Goal: Task Accomplishment & Management: Use online tool/utility

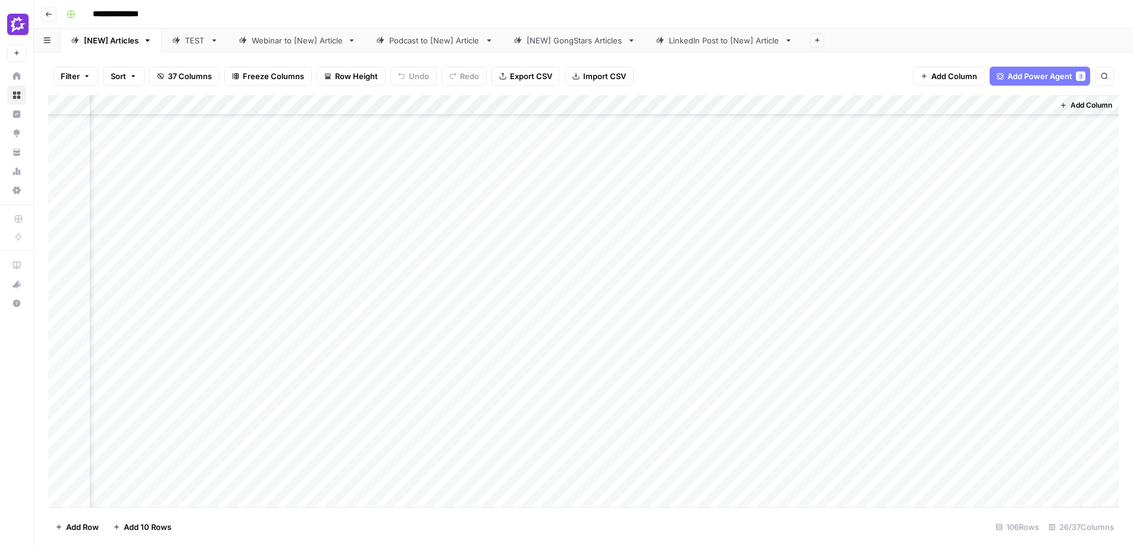
scroll to position [130, 2170]
click at [720, 308] on div "Add Column" at bounding box center [583, 301] width 1071 height 412
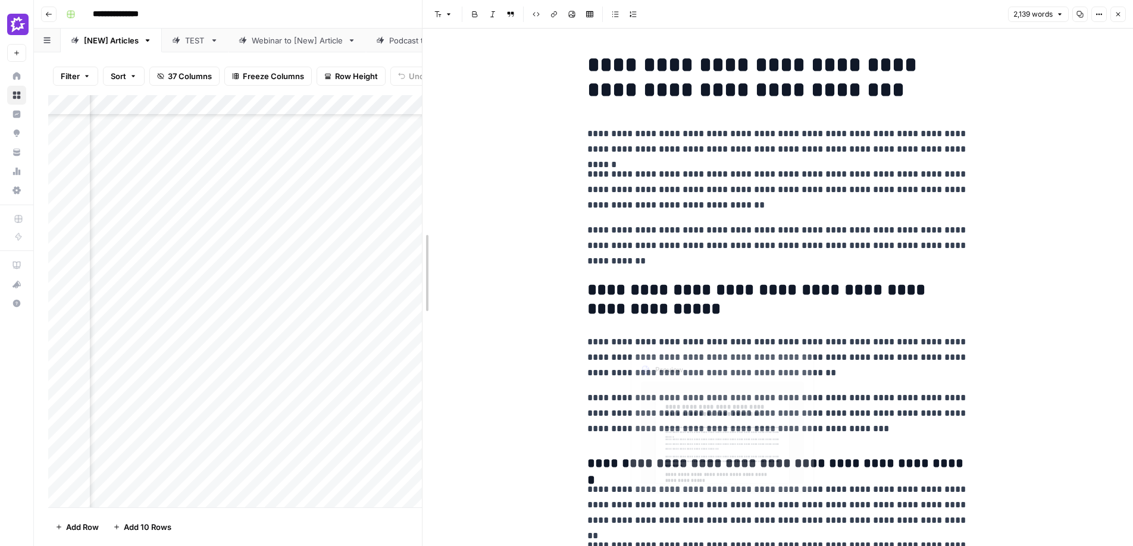
drag, startPoint x: 690, startPoint y: 307, endPoint x: 398, endPoint y: 320, distance: 293.1
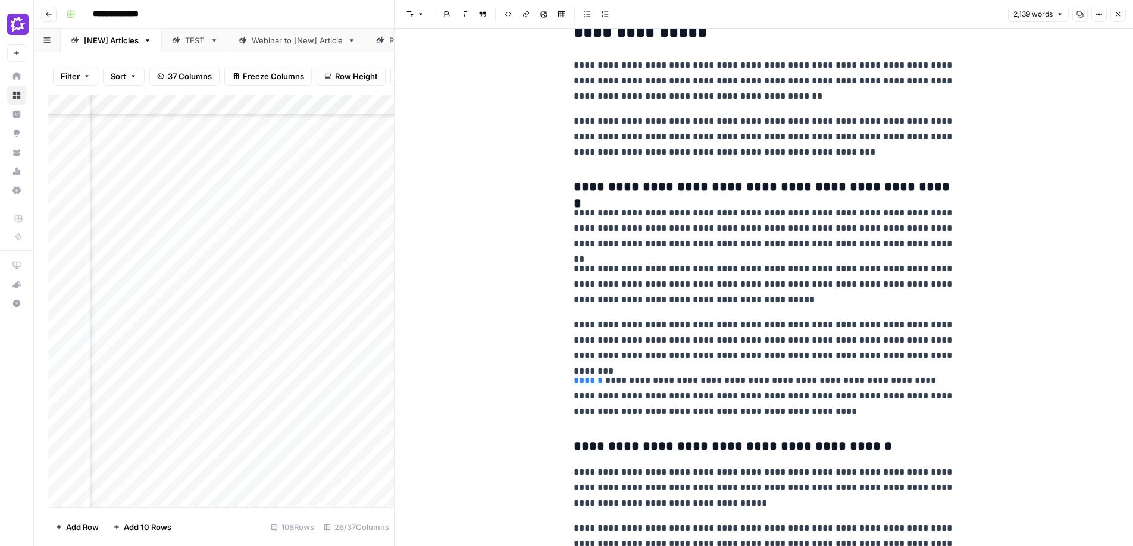
scroll to position [236, 0]
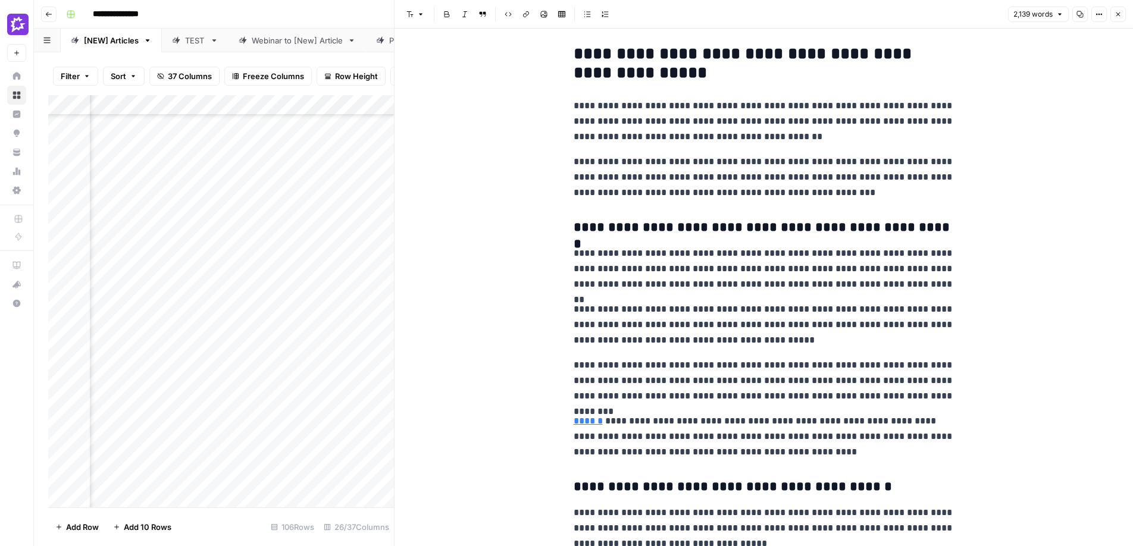
click at [1120, 14] on icon "button" at bounding box center [1118, 14] width 7 height 7
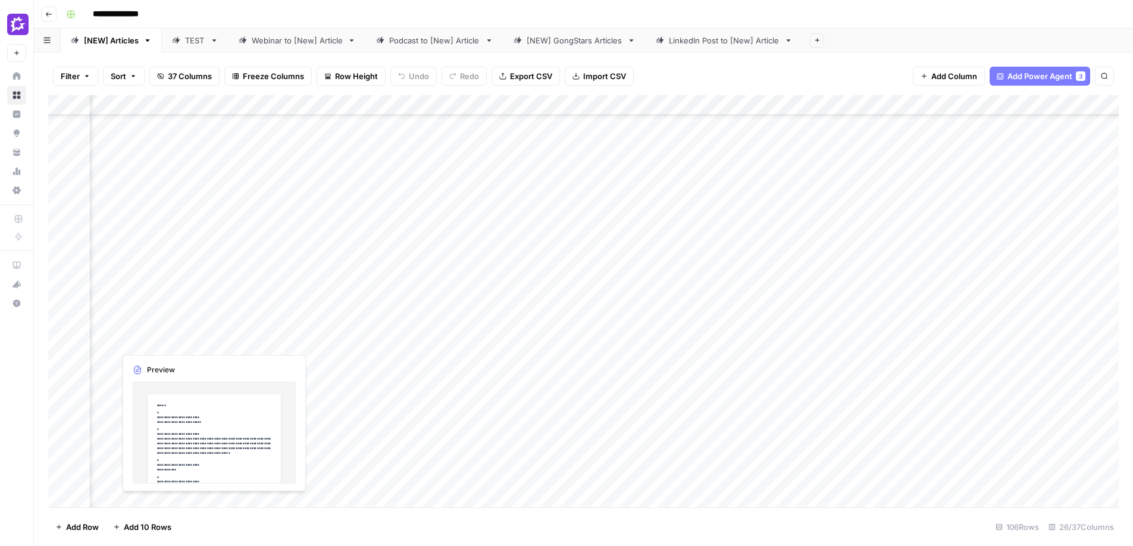
scroll to position [130, 2053]
click at [622, 308] on div "Add Column" at bounding box center [583, 301] width 1071 height 412
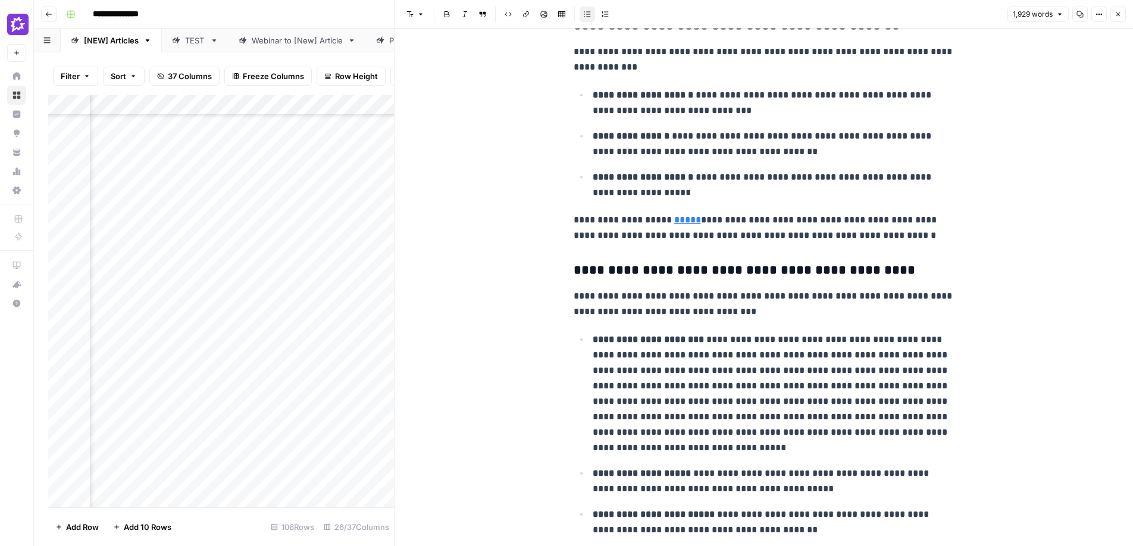
scroll to position [793, 0]
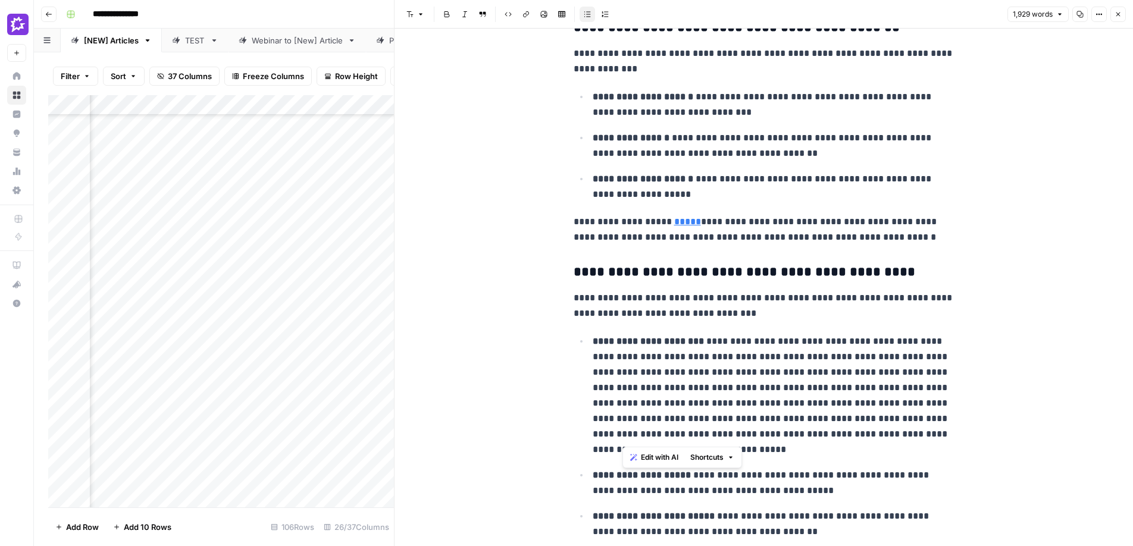
drag, startPoint x: 622, startPoint y: 376, endPoint x: 830, endPoint y: 429, distance: 215.0
click at [830, 429] on p "**********" at bounding box center [774, 396] width 362 height 124
click at [733, 393] on p "**********" at bounding box center [774, 396] width 362 height 124
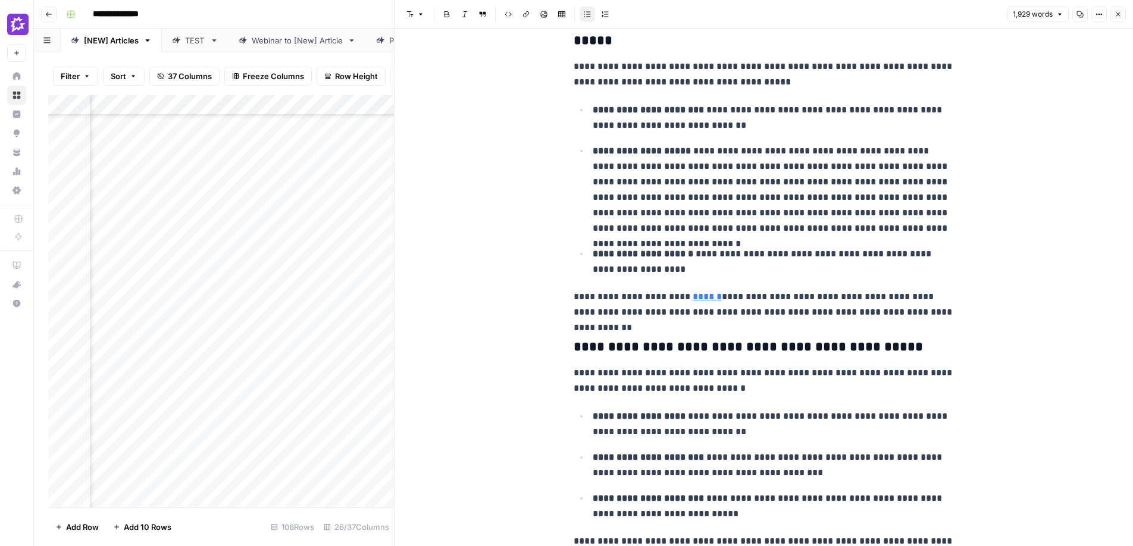
scroll to position [0, 0]
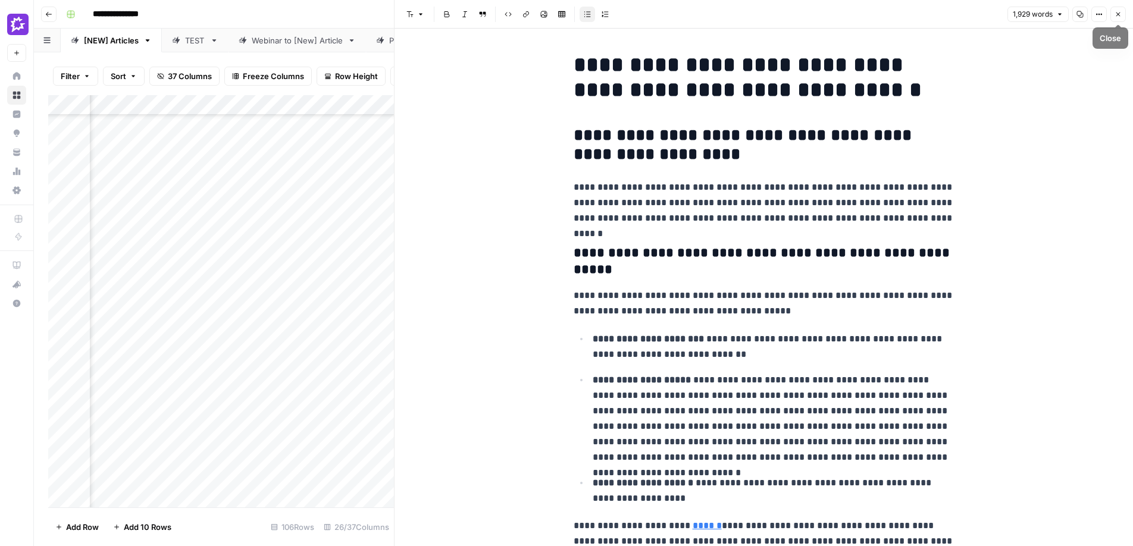
click at [1121, 18] on button "Close" at bounding box center [1118, 14] width 15 height 15
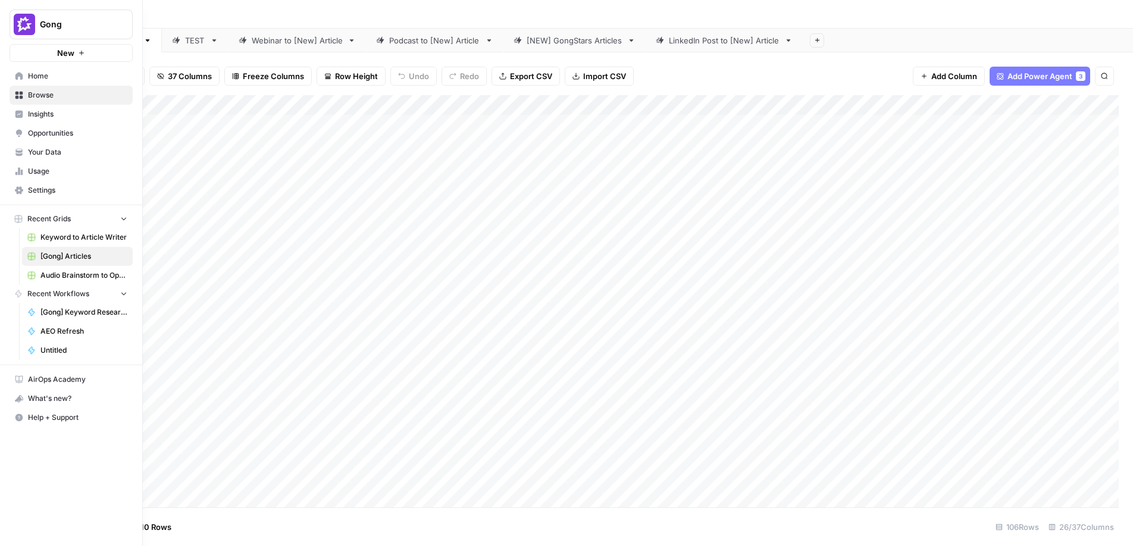
click at [33, 76] on span "Home" at bounding box center [77, 76] width 99 height 11
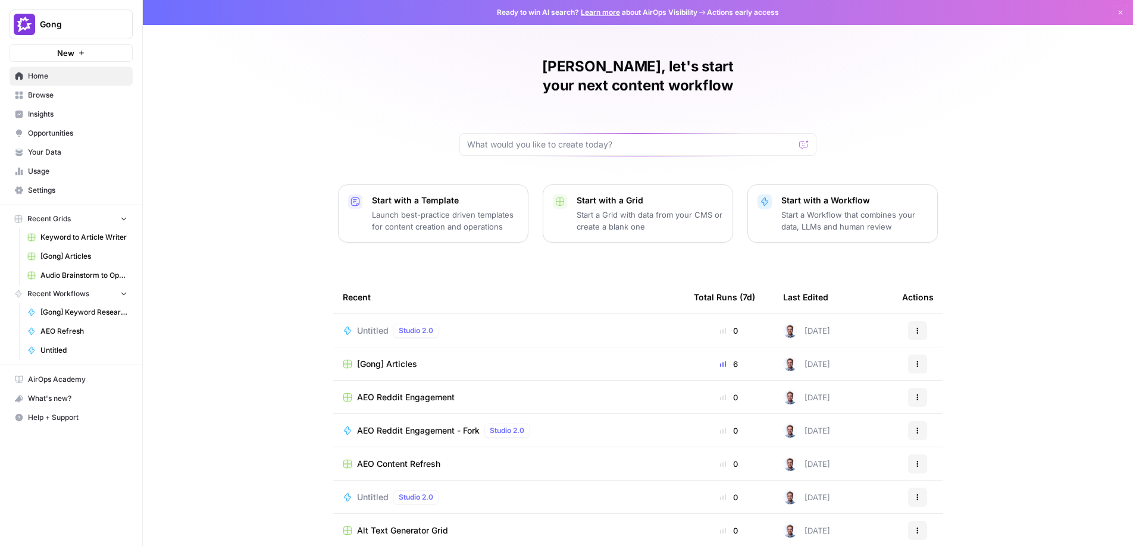
click at [49, 155] on span "Your Data" at bounding box center [77, 152] width 99 height 11
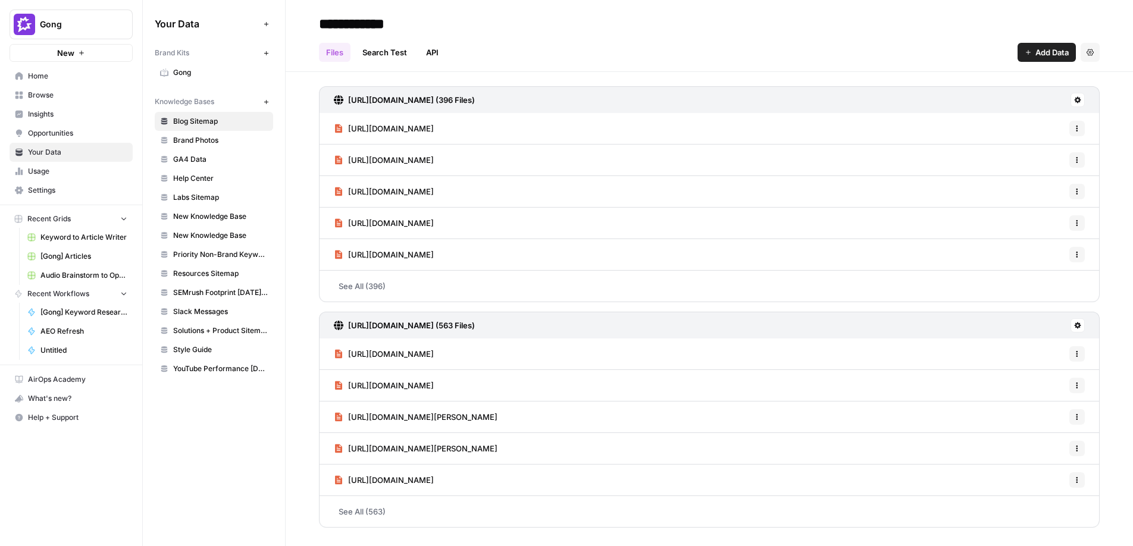
click at [175, 80] on link "Gong" at bounding box center [214, 72] width 118 height 19
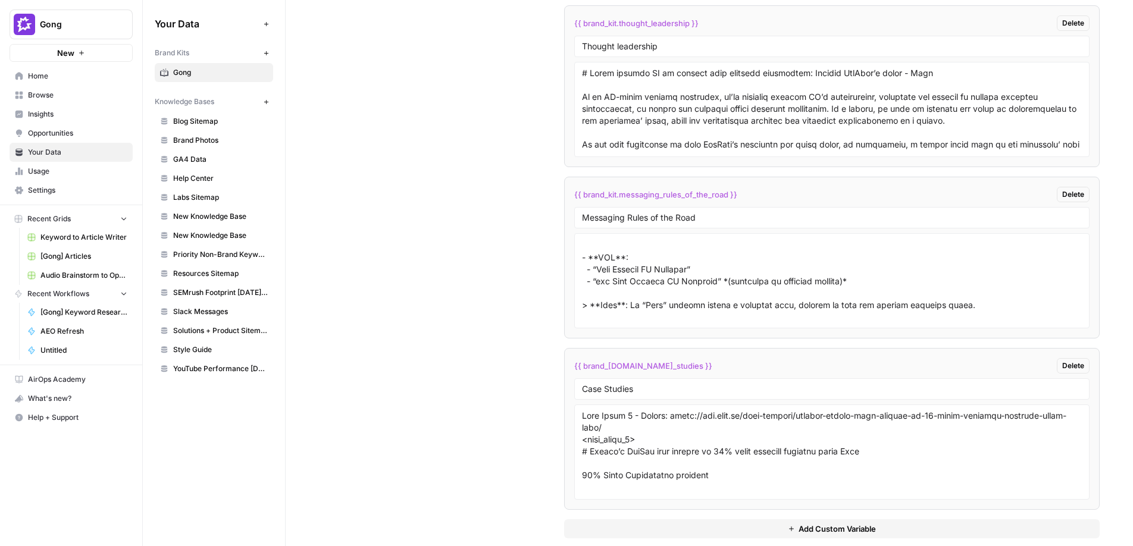
scroll to position [3242, 0]
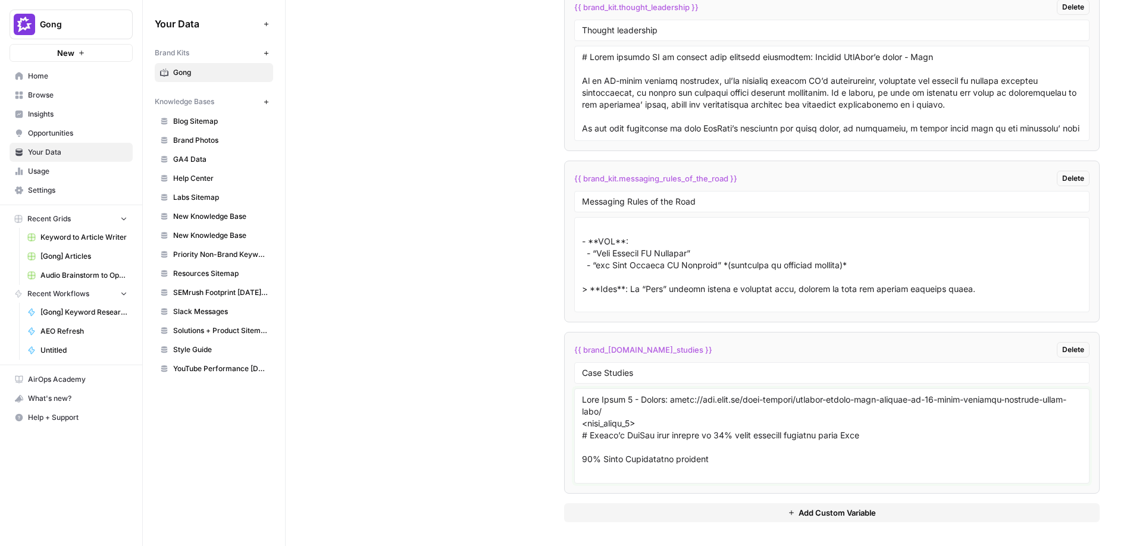
drag, startPoint x: 784, startPoint y: 462, endPoint x: 783, endPoint y: 442, distance: 20.3
click at [783, 442] on textarea at bounding box center [832, 436] width 500 height 85
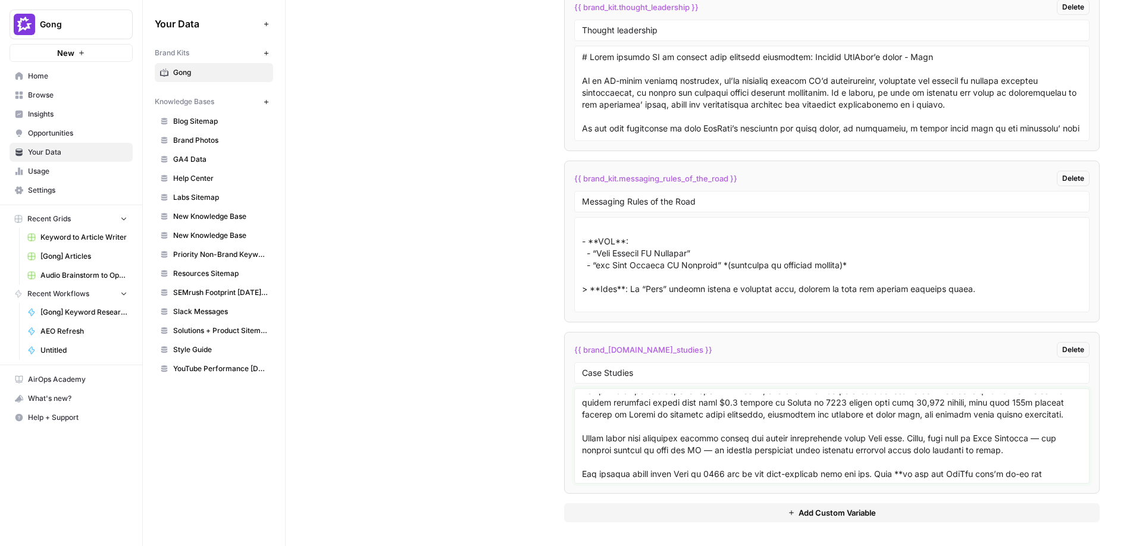
scroll to position [241, 0]
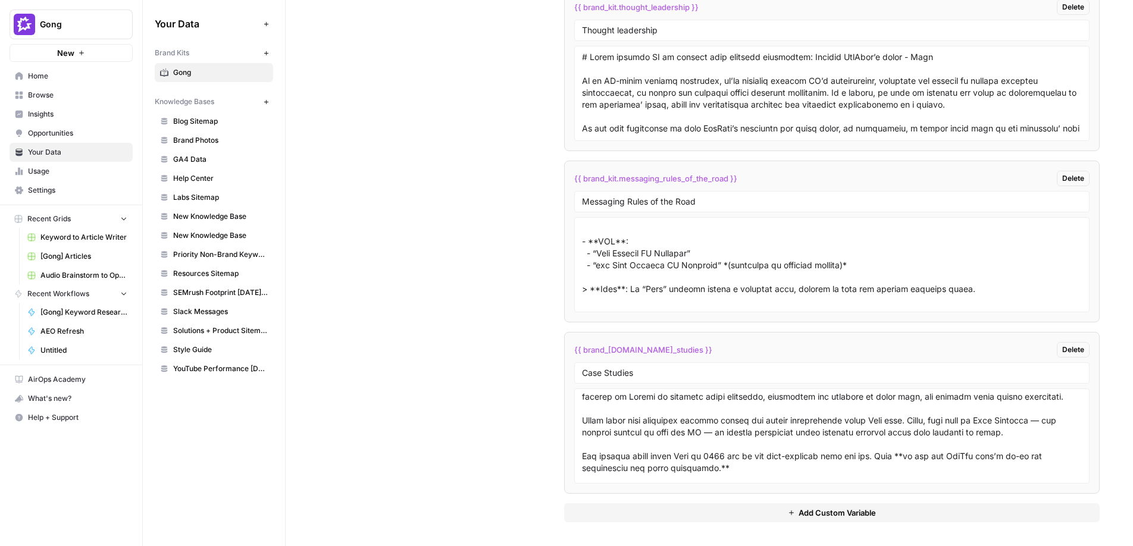
click at [223, 370] on span "YouTube Performance [DATE] through [DATE]" at bounding box center [220, 369] width 95 height 11
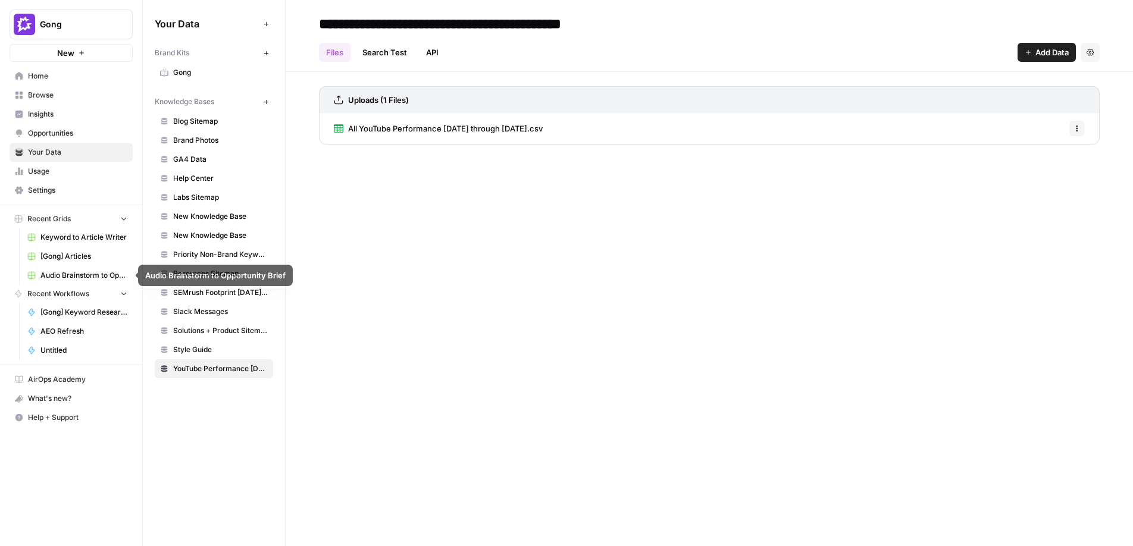
click at [66, 262] on link "[Gong] Articles" at bounding box center [77, 256] width 111 height 19
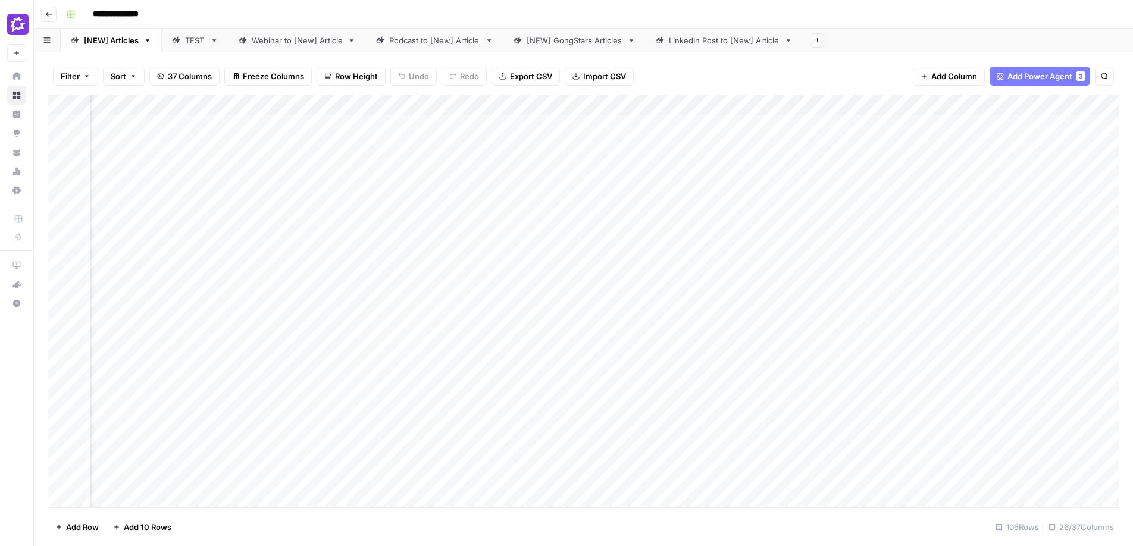
scroll to position [0, 71]
click at [321, 136] on div "Add Column" at bounding box center [583, 301] width 1071 height 412
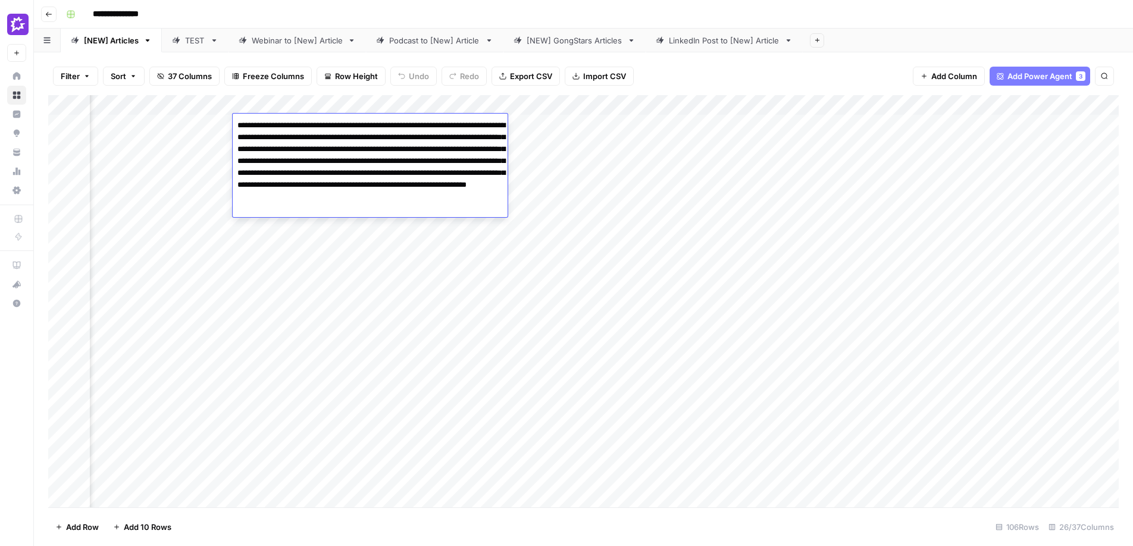
click at [421, 20] on div "**********" at bounding box center [591, 14] width 1060 height 19
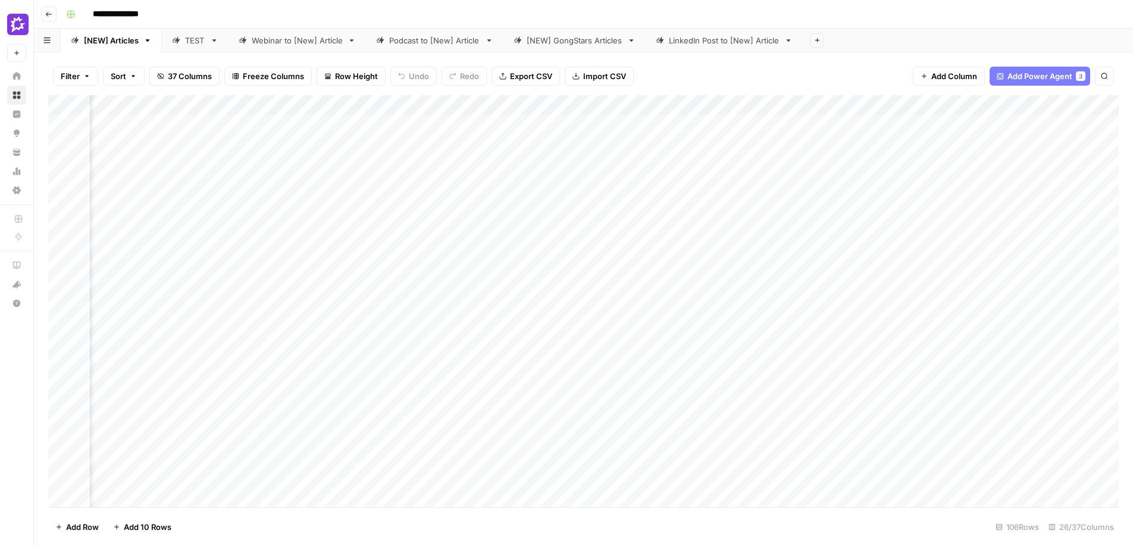
scroll to position [0, 707]
click at [561, 133] on div "Add Column" at bounding box center [583, 301] width 1071 height 412
click at [574, 139] on div "Add Column" at bounding box center [583, 301] width 1071 height 412
click at [852, 15] on div "**********" at bounding box center [591, 14] width 1060 height 19
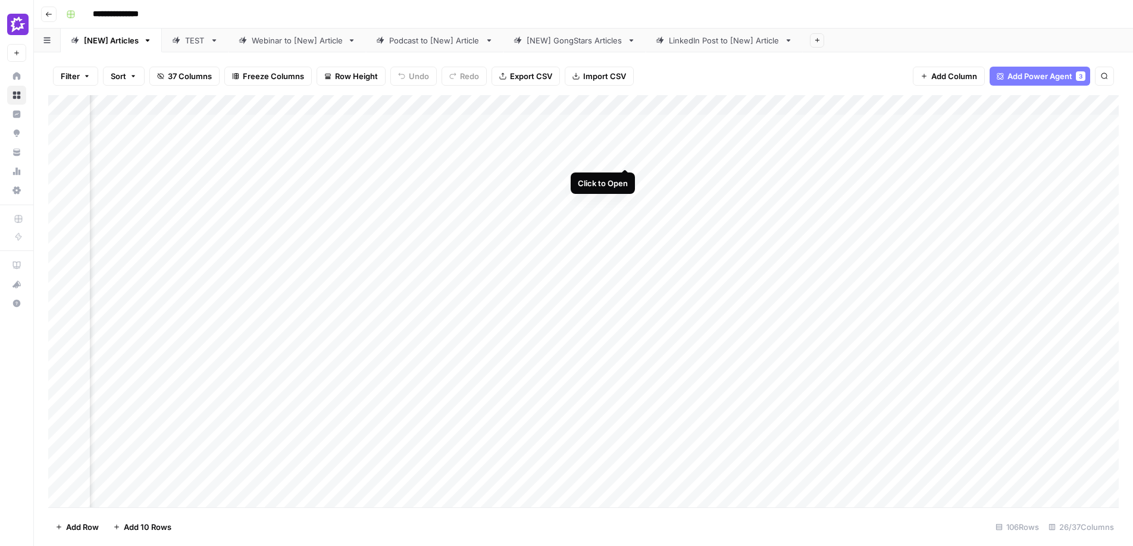
click at [624, 125] on div "Add Column" at bounding box center [583, 301] width 1071 height 412
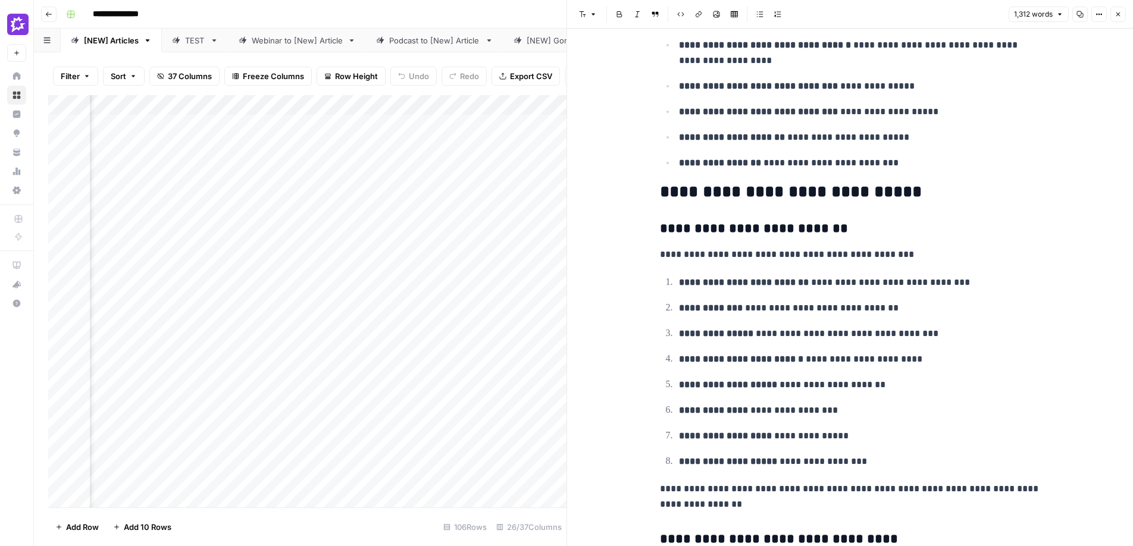
scroll to position [786, 0]
click at [1116, 15] on icon "button" at bounding box center [1118, 14] width 7 height 7
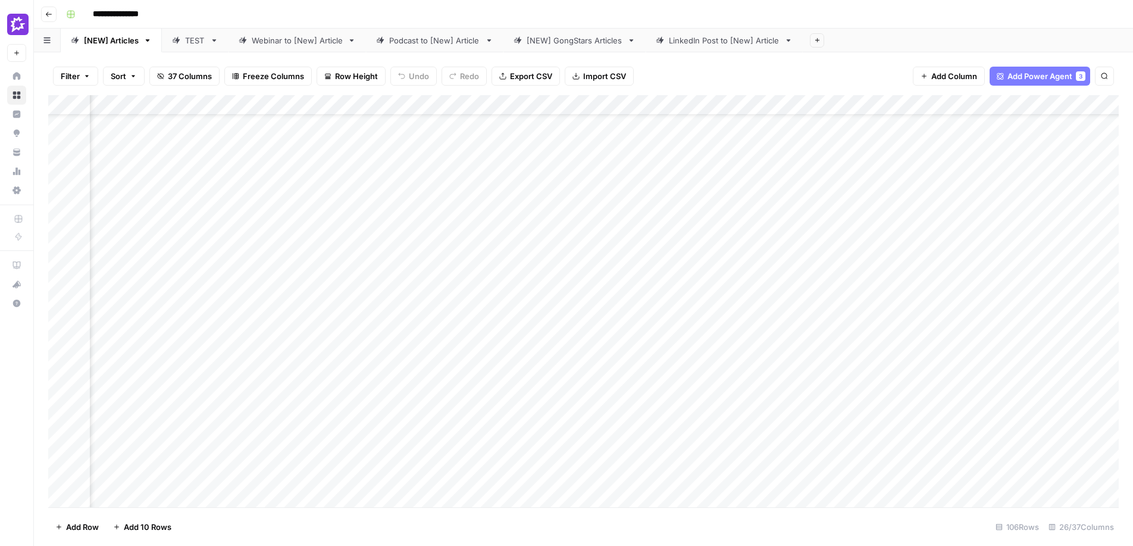
scroll to position [75, 2024]
click at [651, 364] on div "Add Column" at bounding box center [583, 301] width 1071 height 412
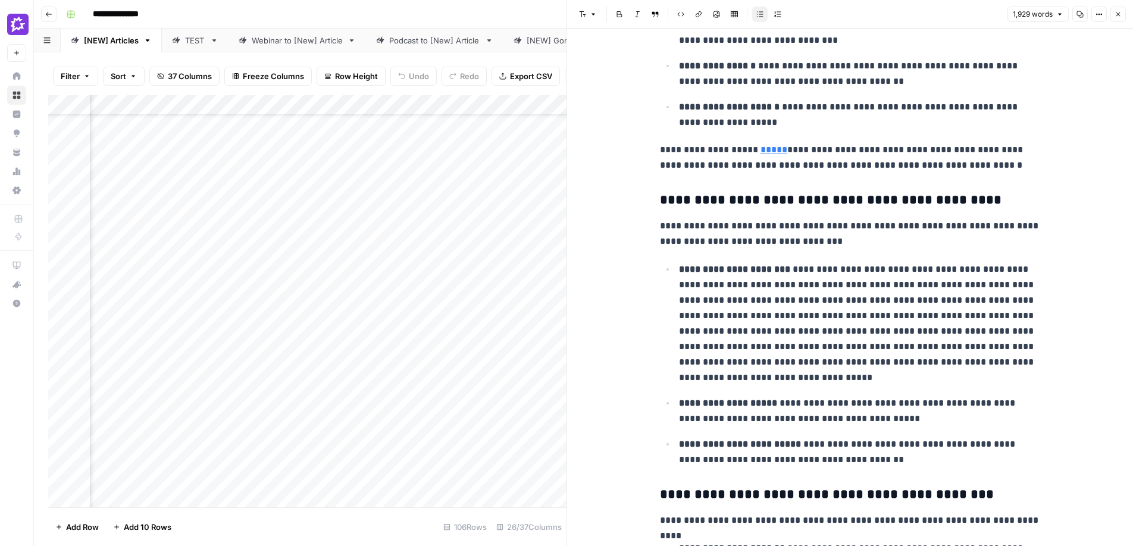
scroll to position [865, 0]
drag, startPoint x: 710, startPoint y: 301, endPoint x: 761, endPoint y: 321, distance: 54.8
click at [761, 321] on p "**********" at bounding box center [860, 323] width 362 height 124
click at [905, 341] on p "**********" at bounding box center [860, 323] width 362 height 124
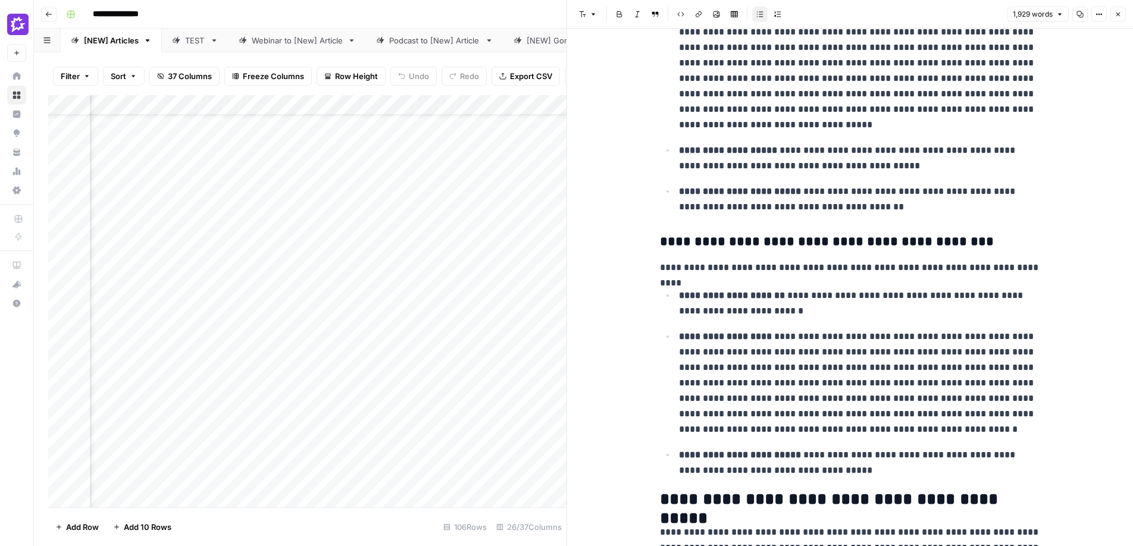
scroll to position [1143, 0]
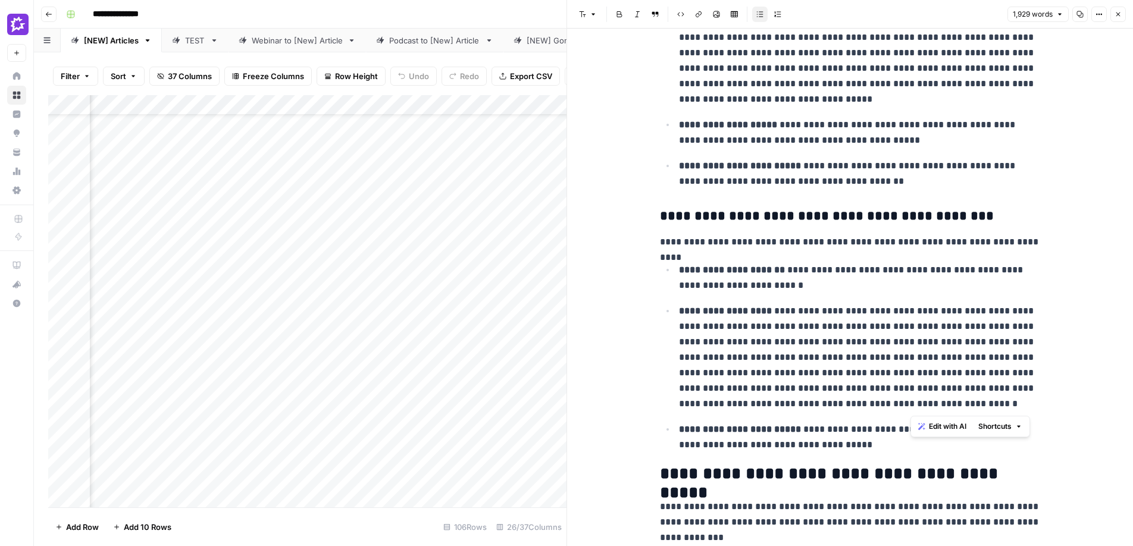
drag, startPoint x: 921, startPoint y: 326, endPoint x: 911, endPoint y: 399, distance: 73.9
click at [911, 399] on p "**********" at bounding box center [860, 358] width 362 height 108
click at [1118, 13] on icon "button" at bounding box center [1118, 14] width 7 height 7
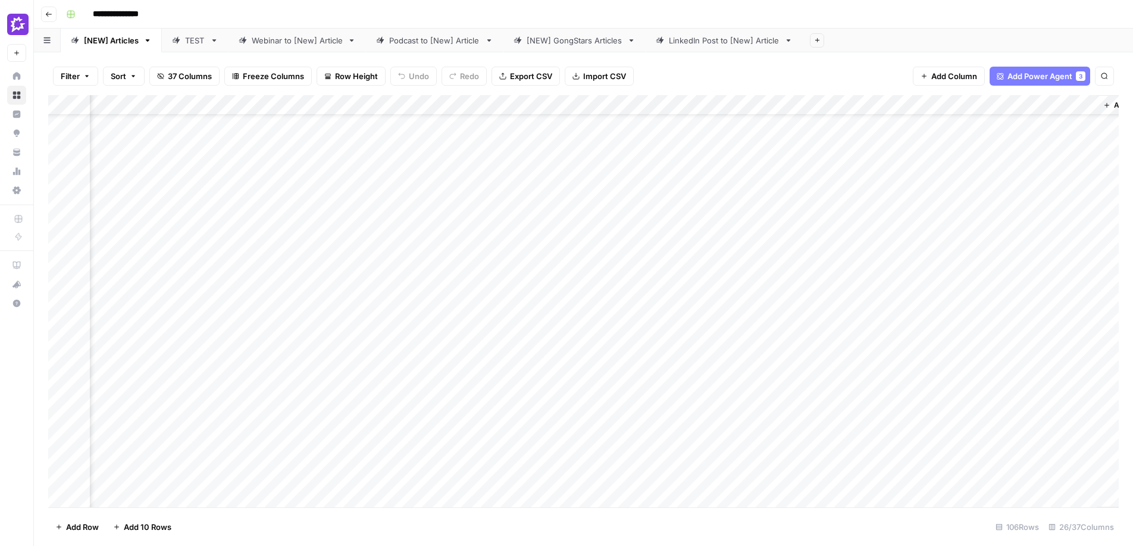
scroll to position [75, 2170]
click at [720, 367] on div "Add Column" at bounding box center [583, 301] width 1071 height 412
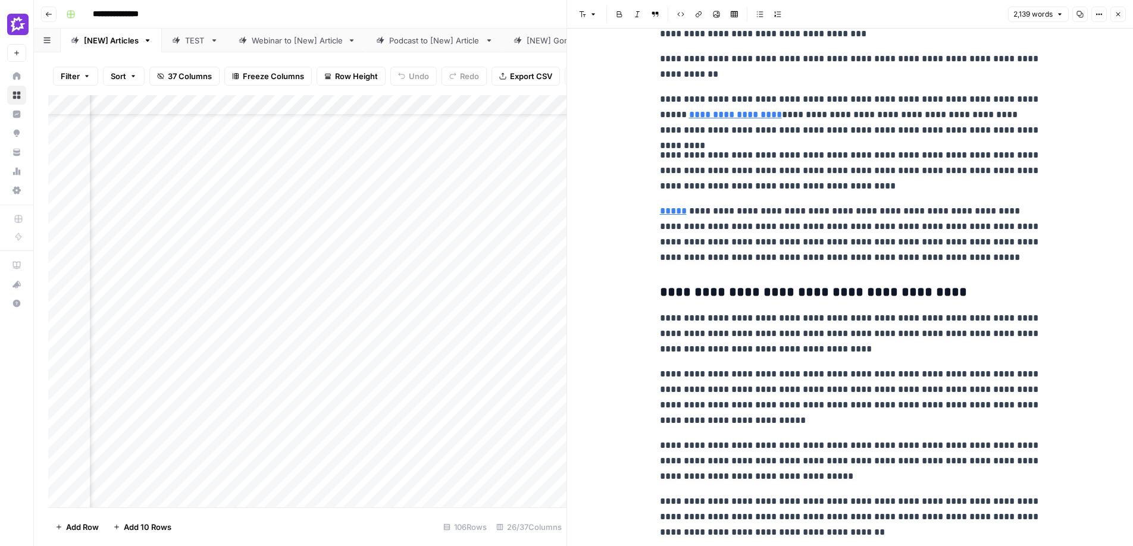
scroll to position [1223, 0]
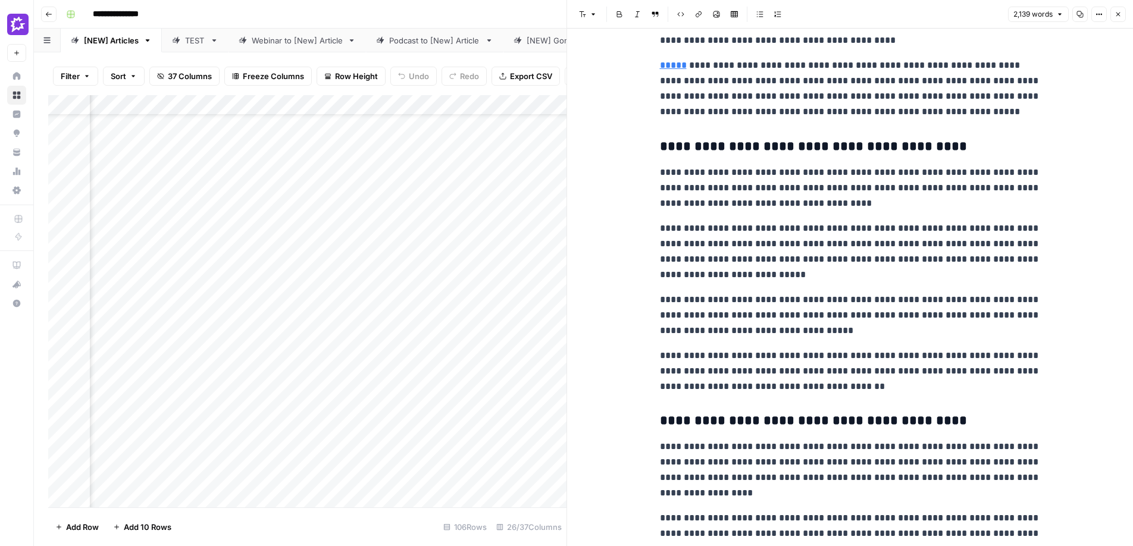
click at [1117, 15] on icon "button" at bounding box center [1119, 14] width 4 height 4
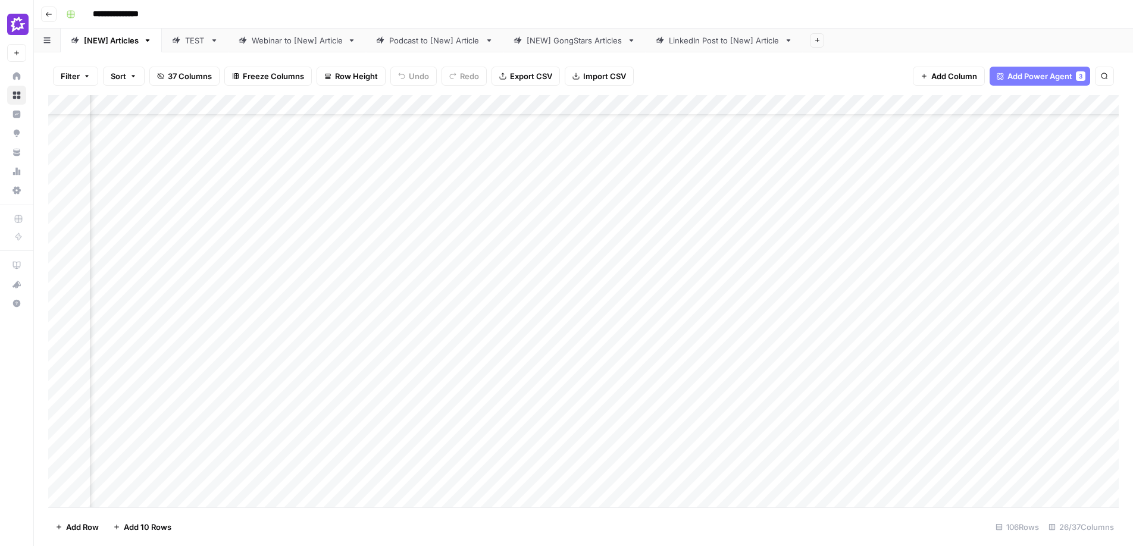
scroll to position [75, 1278]
click at [433, 106] on div "Add Column" at bounding box center [583, 301] width 1071 height 412
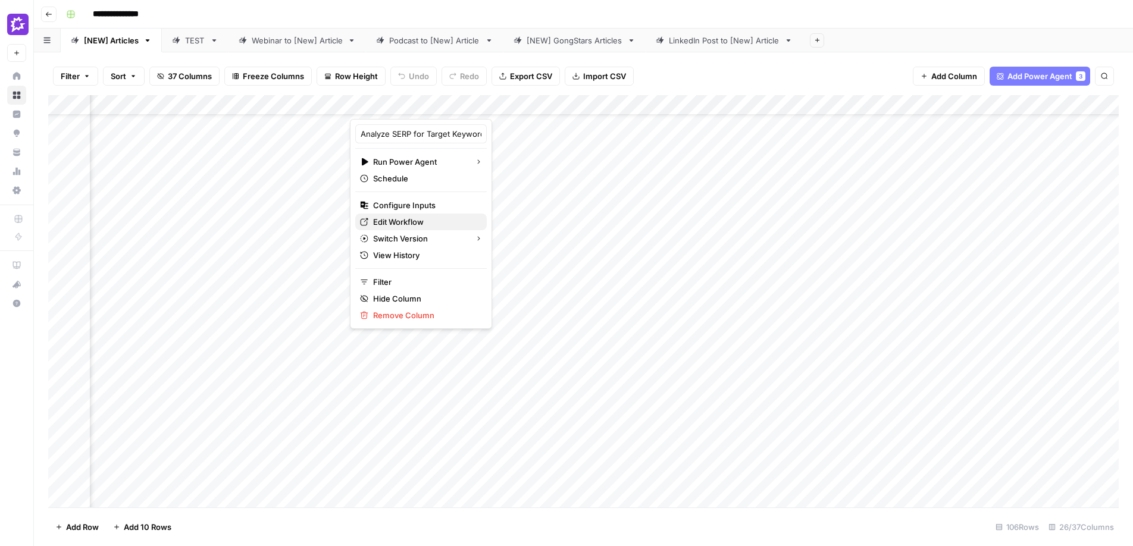
click at [390, 218] on span "Edit Workflow" at bounding box center [425, 222] width 104 height 12
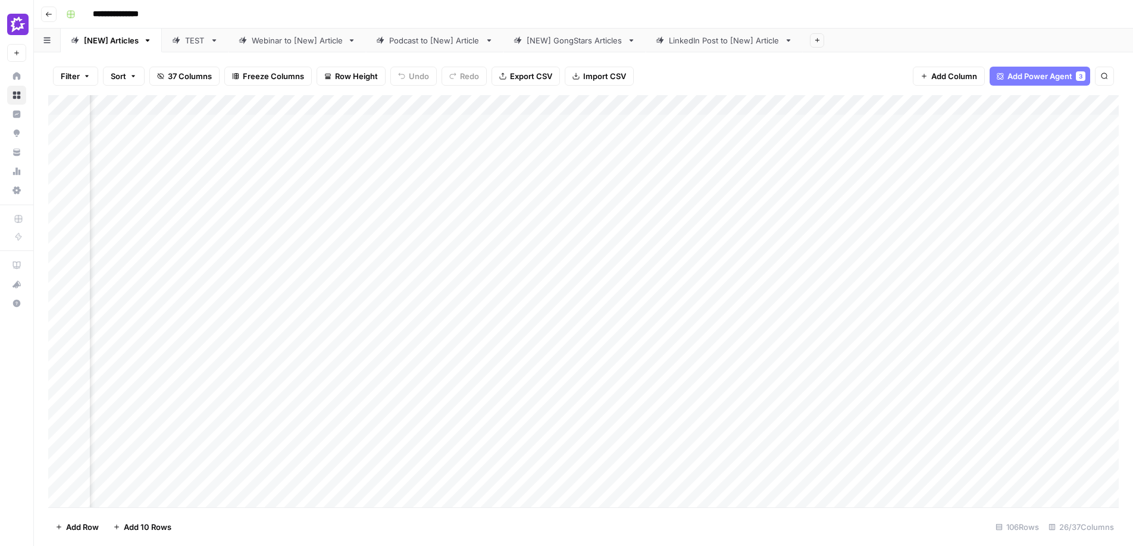
scroll to position [0, 2170]
click at [598, 43] on div "[NEW] GongStars Articles" at bounding box center [575, 41] width 96 height 12
click at [104, 42] on div "[NEW] Articles" at bounding box center [111, 41] width 55 height 12
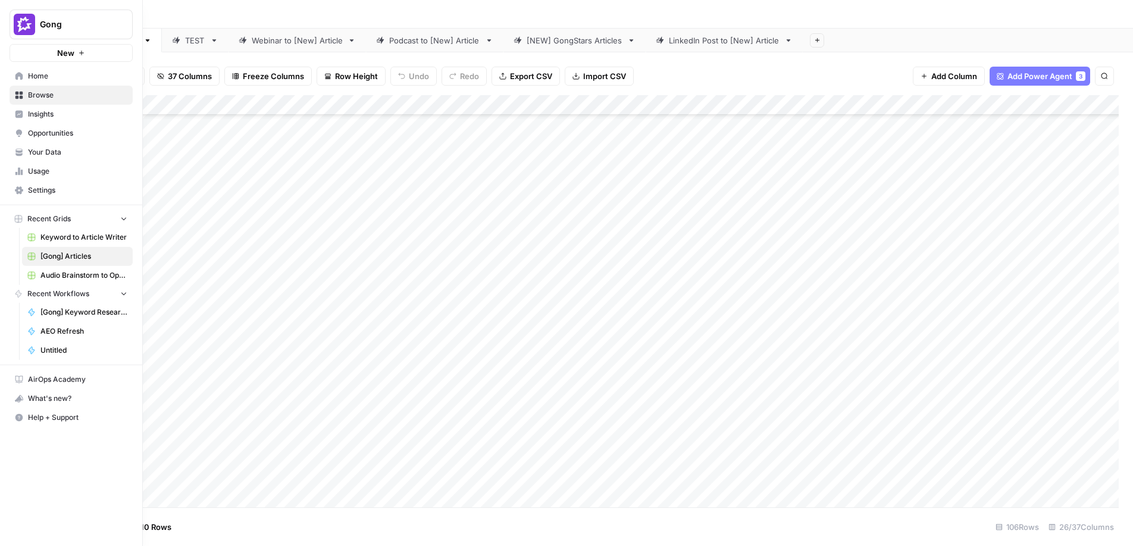
click at [41, 175] on span "Usage" at bounding box center [77, 171] width 99 height 11
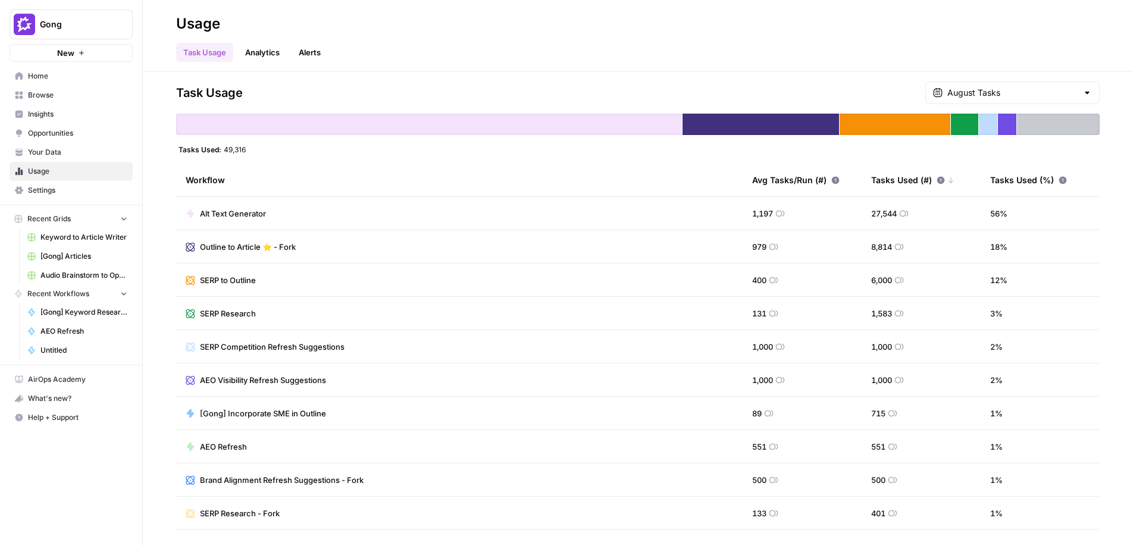
click at [51, 189] on span "Settings" at bounding box center [77, 190] width 99 height 11
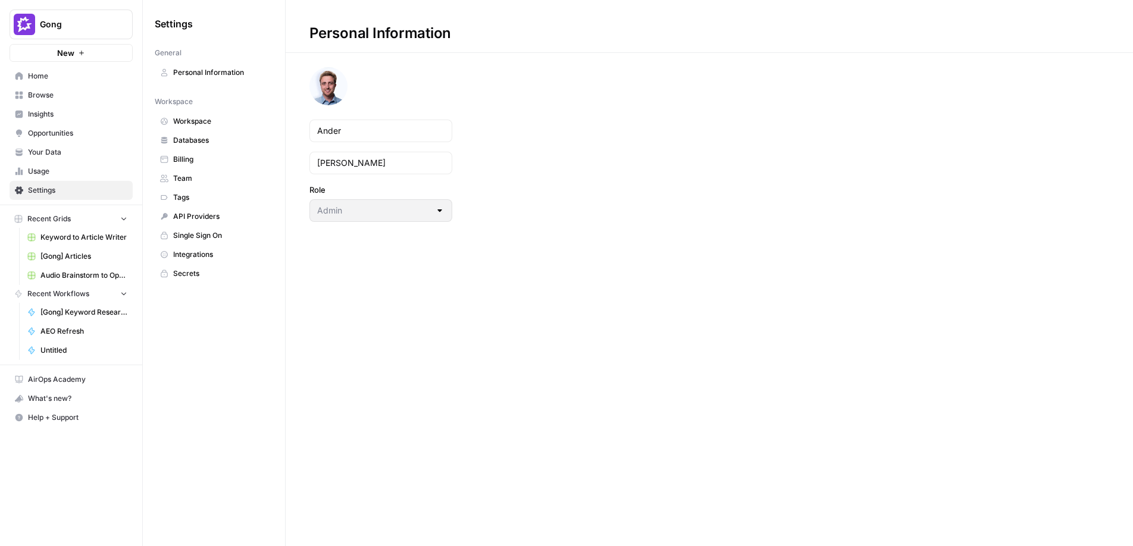
click at [208, 214] on span "API Providers" at bounding box center [220, 216] width 95 height 11
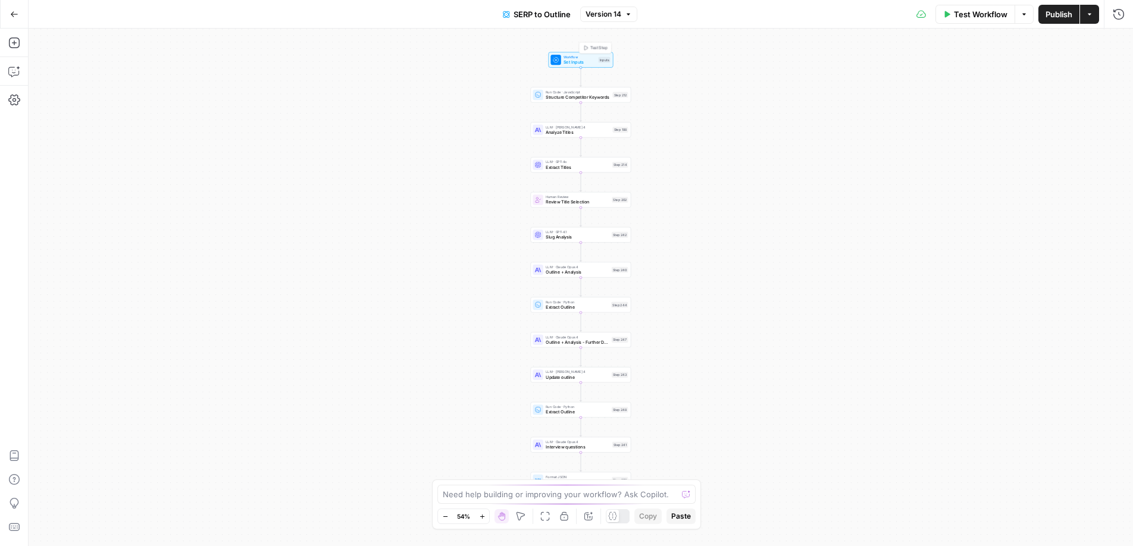
click at [573, 65] on span "Set Inputs" at bounding box center [580, 62] width 32 height 7
click at [565, 101] on div "Run Code · JavaScript Structure Competitor Keywords Step 212 Copy step Delete s…" at bounding box center [581, 94] width 101 height 15
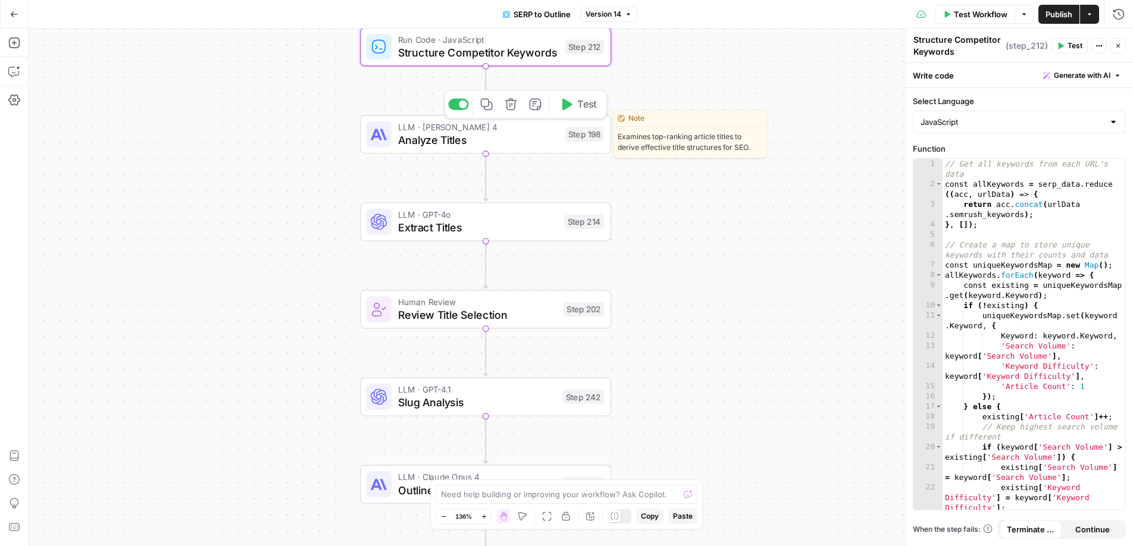
click at [508, 142] on span "Analyze Titles" at bounding box center [478, 140] width 161 height 16
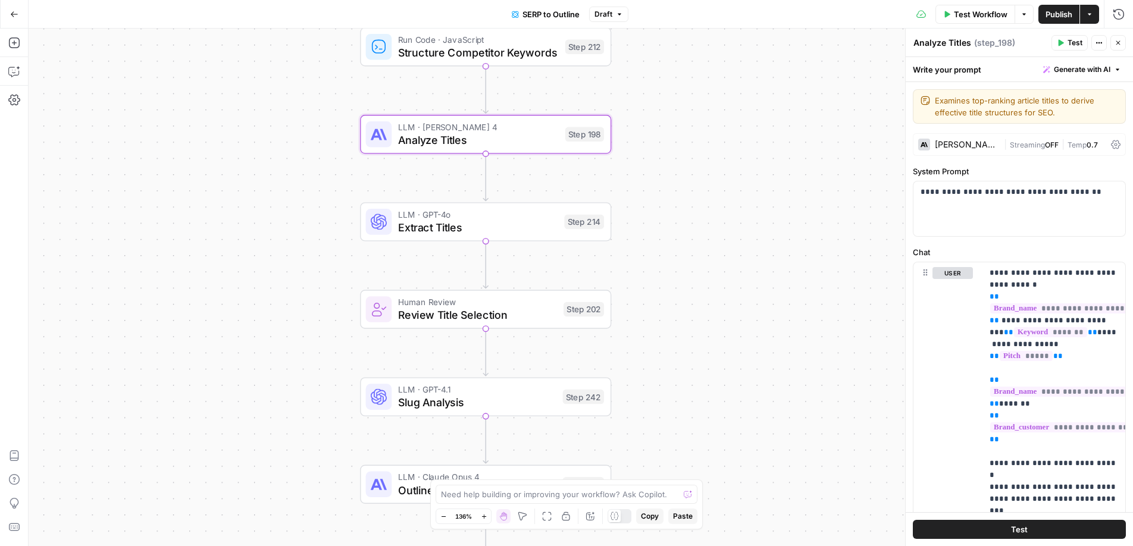
click at [966, 145] on div "Claude Sonnet 4" at bounding box center [967, 144] width 64 height 8
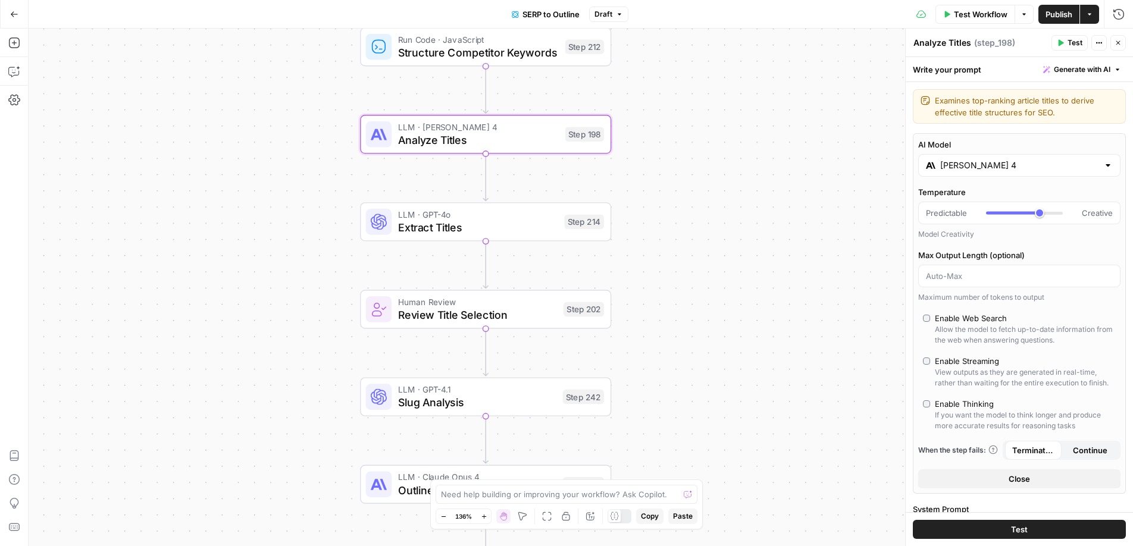
click at [1012, 168] on input "Claude Sonnet 4" at bounding box center [1019, 166] width 158 height 12
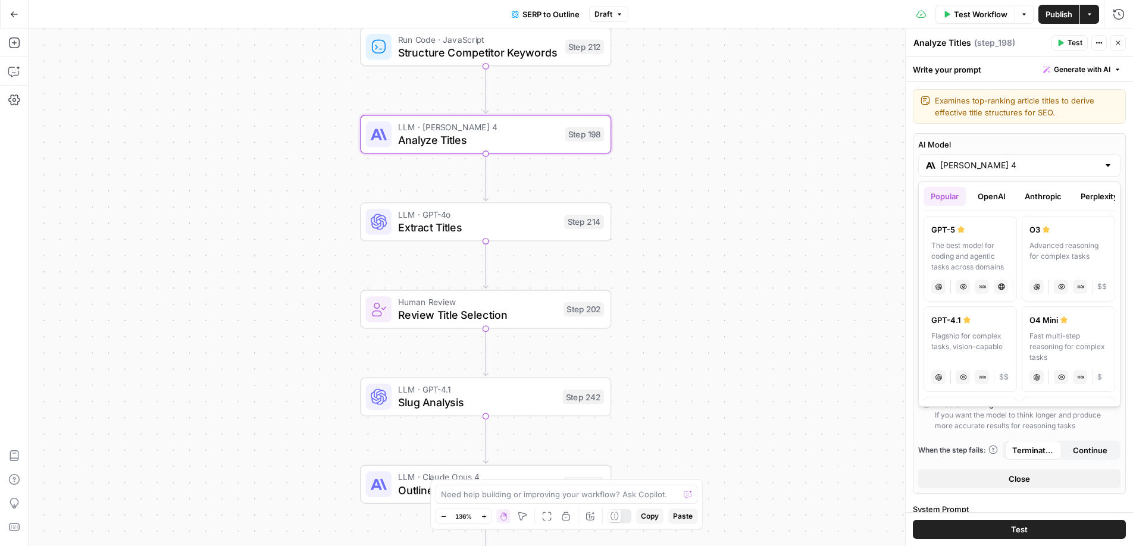
click at [923, 145] on label "AI Model" at bounding box center [1019, 145] width 202 height 12
click at [940, 160] on input "Claude Sonnet 4" at bounding box center [1019, 166] width 158 height 12
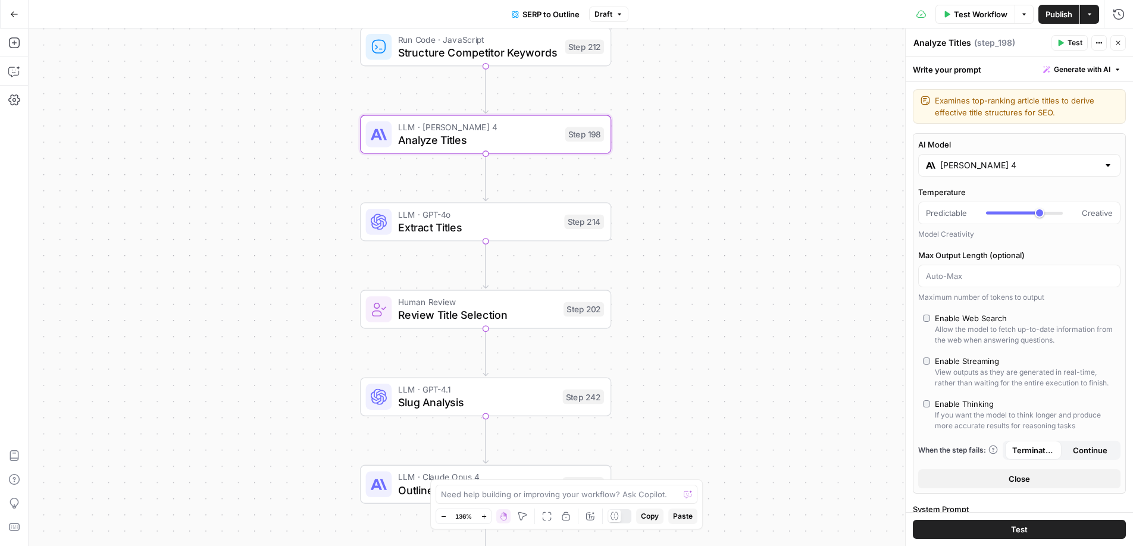
click at [924, 137] on div "AI Model Claude Sonnet 4 Temperature Predictable Creative Model Creativity Max …" at bounding box center [1019, 313] width 213 height 361
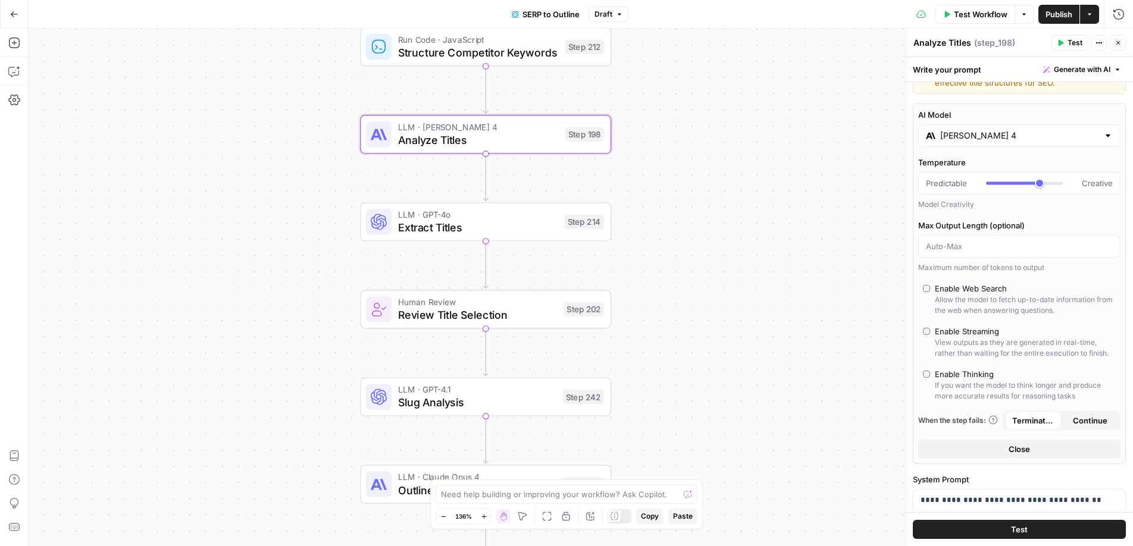
scroll to position [27, 0]
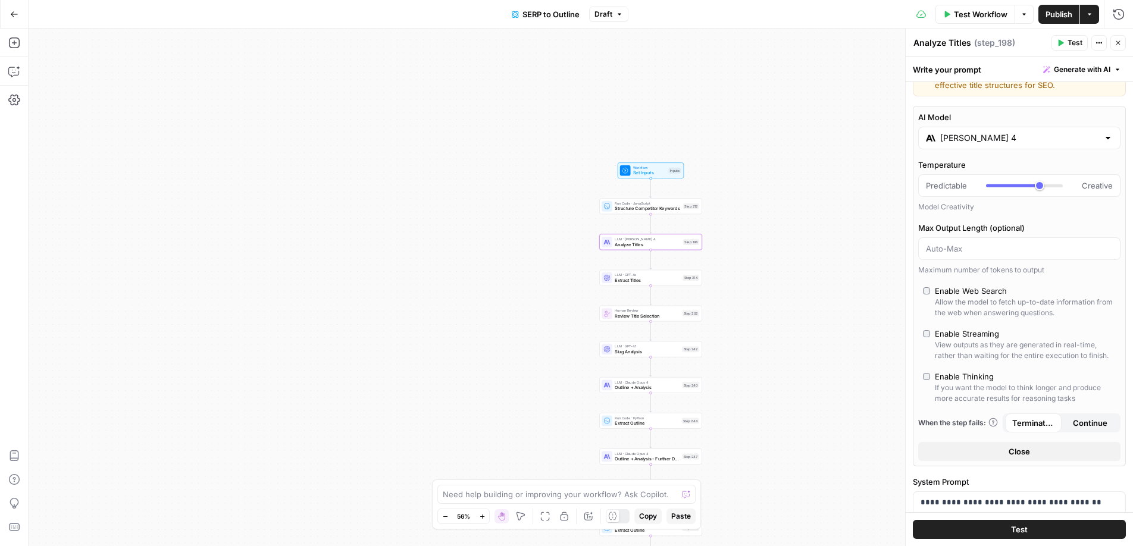
click at [515, 278] on div "Workflow Set Inputs Inputs Run Code · JavaScript Structure Competitor Keywords …" at bounding box center [581, 288] width 1105 height 518
click at [1121, 40] on div "Run History E" at bounding box center [1094, 39] width 70 height 21
click at [1118, 42] on icon "button" at bounding box center [1119, 43] width 4 height 4
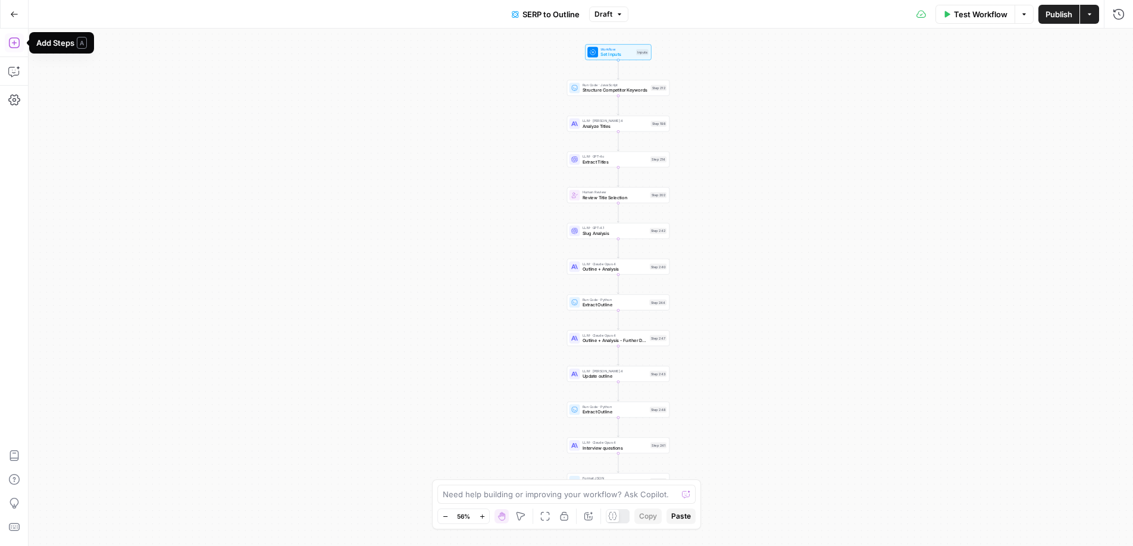
click at [16, 42] on icon "button" at bounding box center [14, 43] width 12 height 12
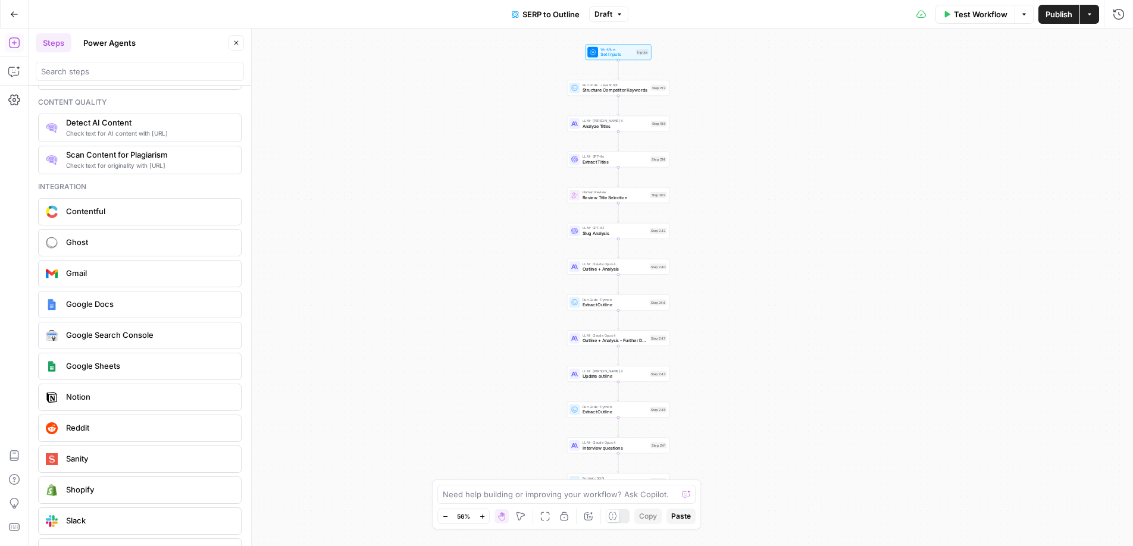
scroll to position [2030, 0]
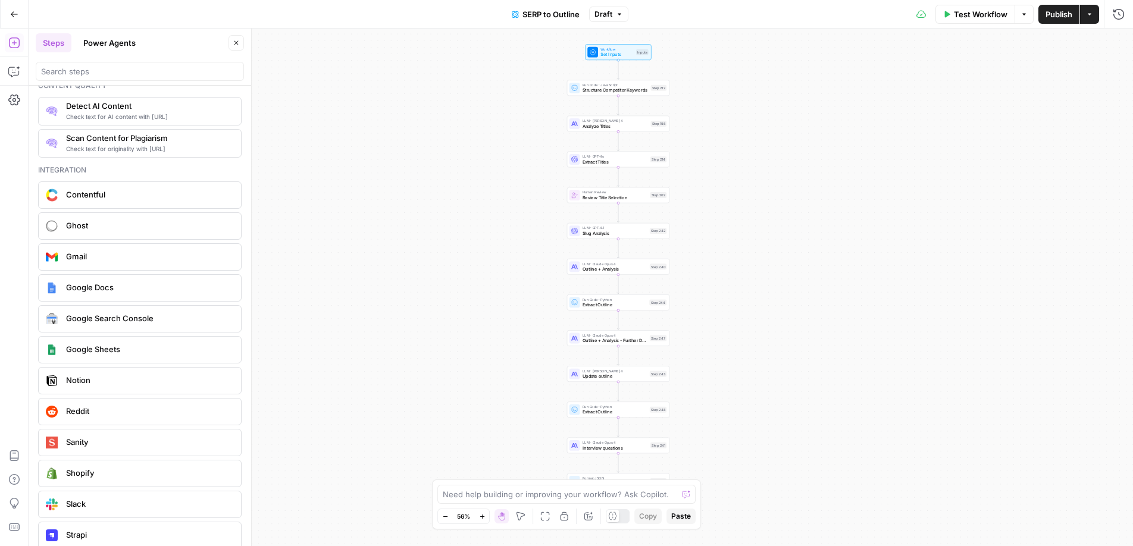
click at [20, 17] on button "Go Back" at bounding box center [14, 14] width 21 height 21
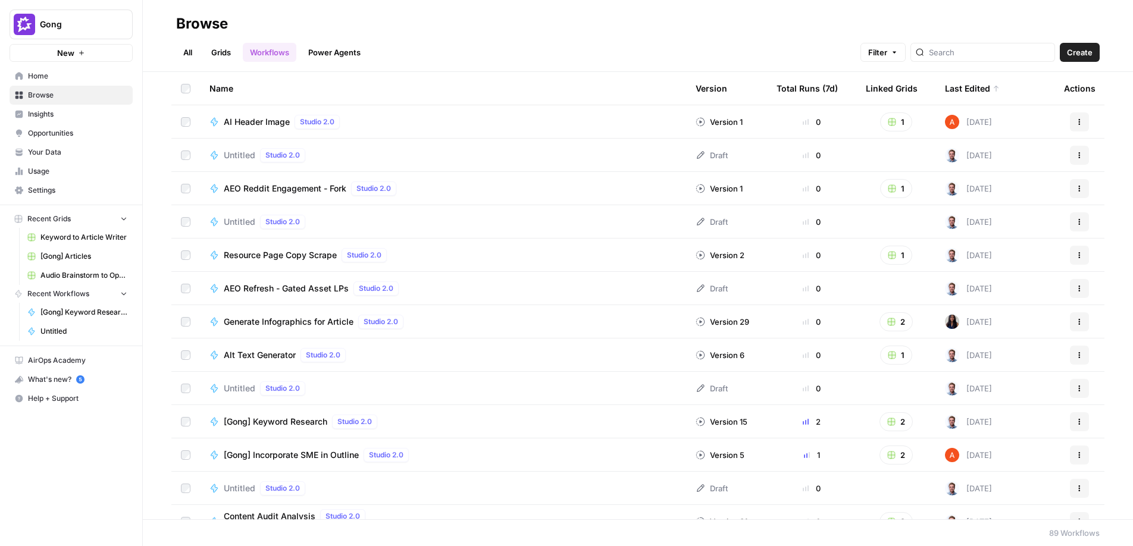
click at [55, 133] on span "Opportunities" at bounding box center [77, 133] width 99 height 11
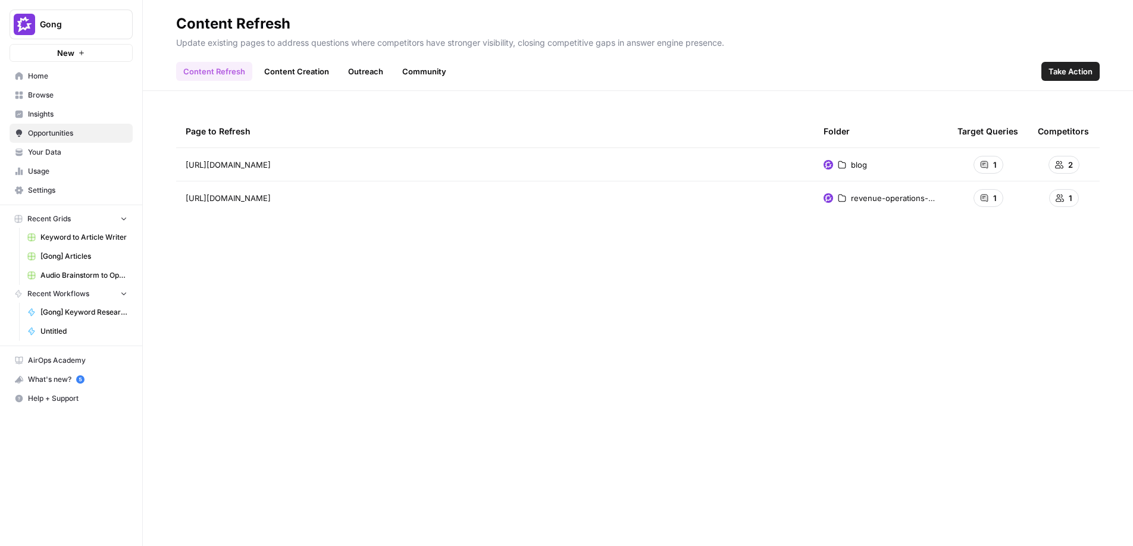
click at [39, 115] on span "Insights" at bounding box center [77, 114] width 99 height 11
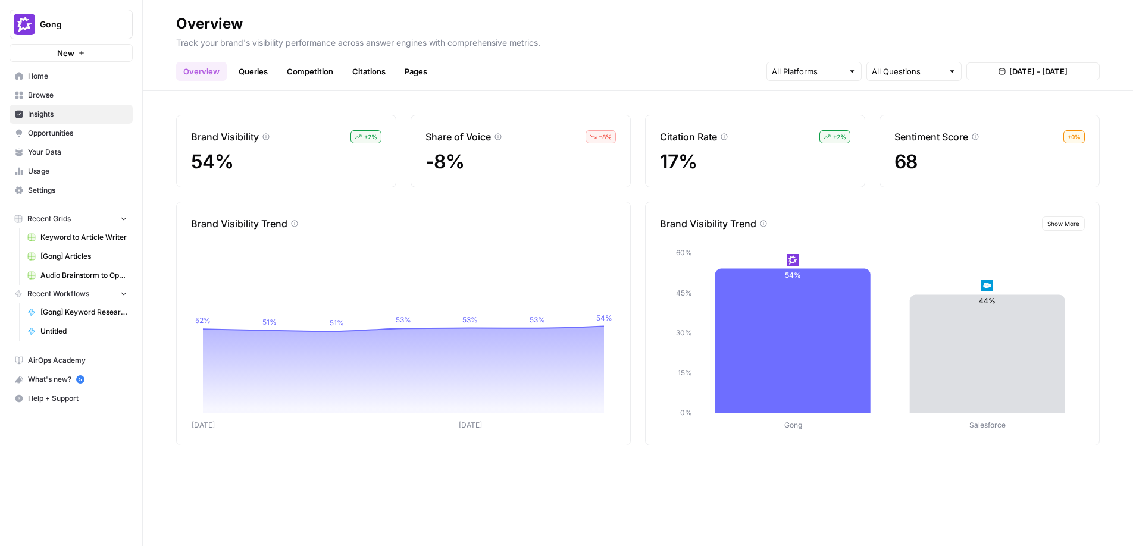
click at [261, 78] on link "Queries" at bounding box center [253, 71] width 43 height 19
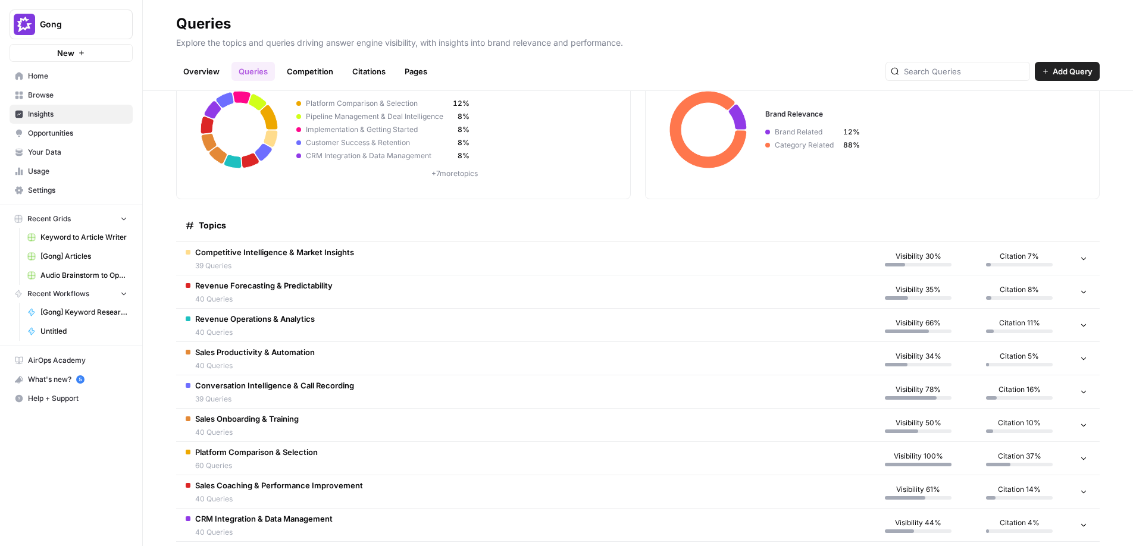
scroll to position [77, 0]
click at [551, 295] on td "Revenue Forecasting & Predictability 40 Queries" at bounding box center [522, 291] width 692 height 33
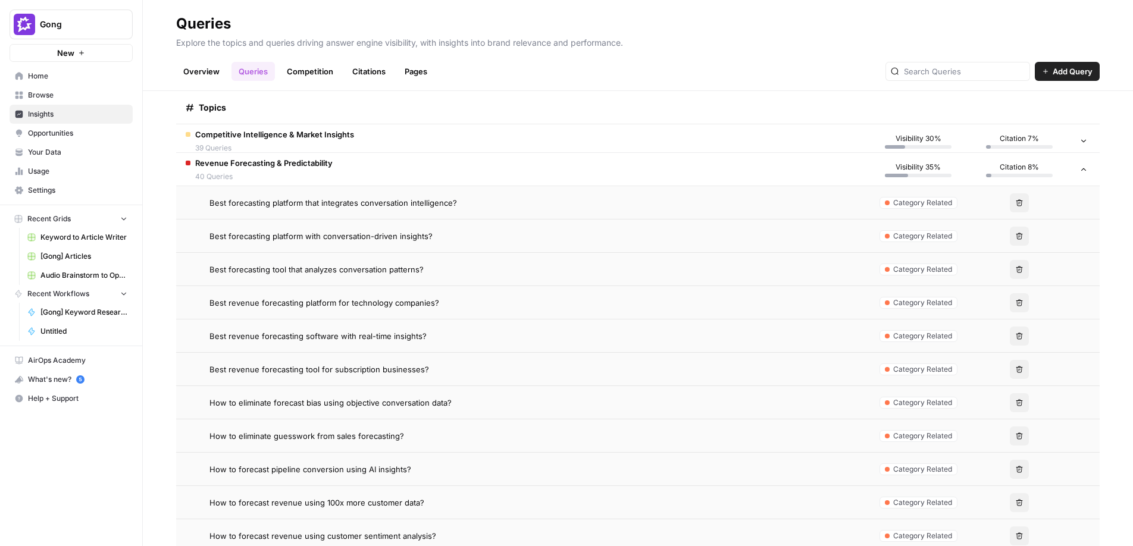
scroll to position [0, 0]
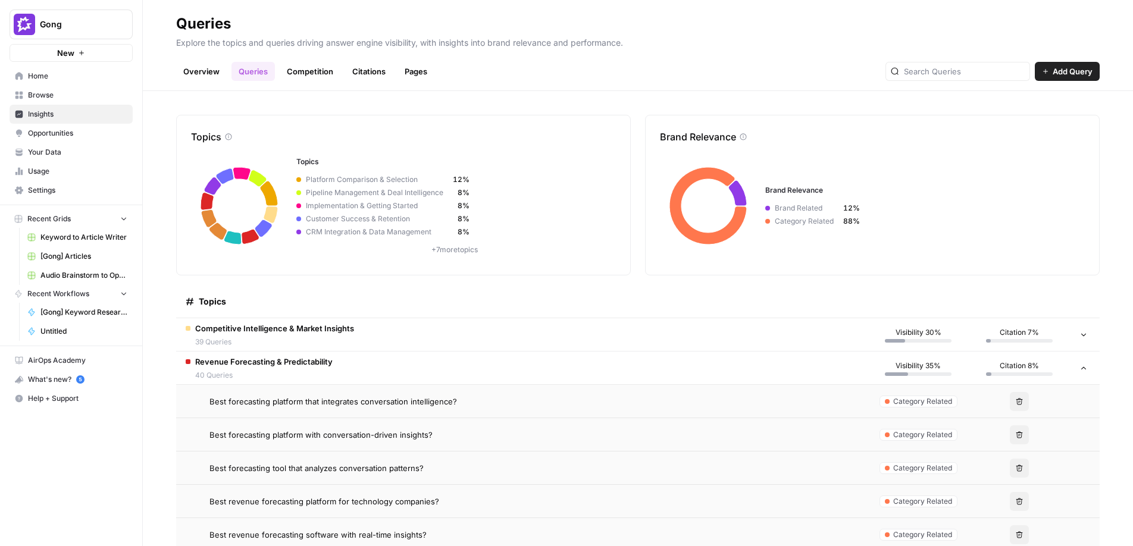
click at [315, 68] on link "Competition" at bounding box center [310, 71] width 61 height 19
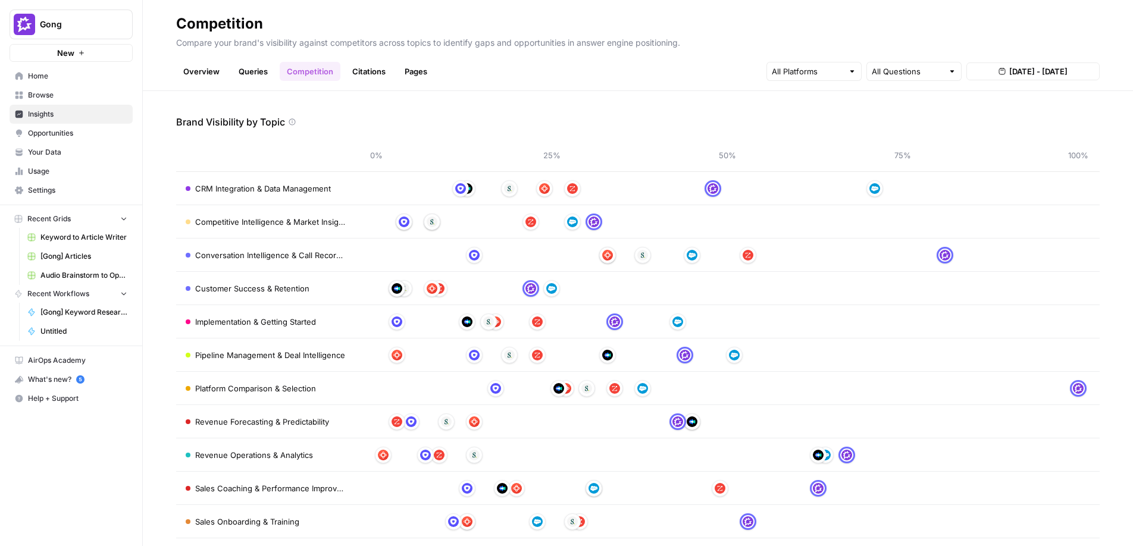
click at [43, 130] on span "Opportunities" at bounding box center [77, 133] width 99 height 11
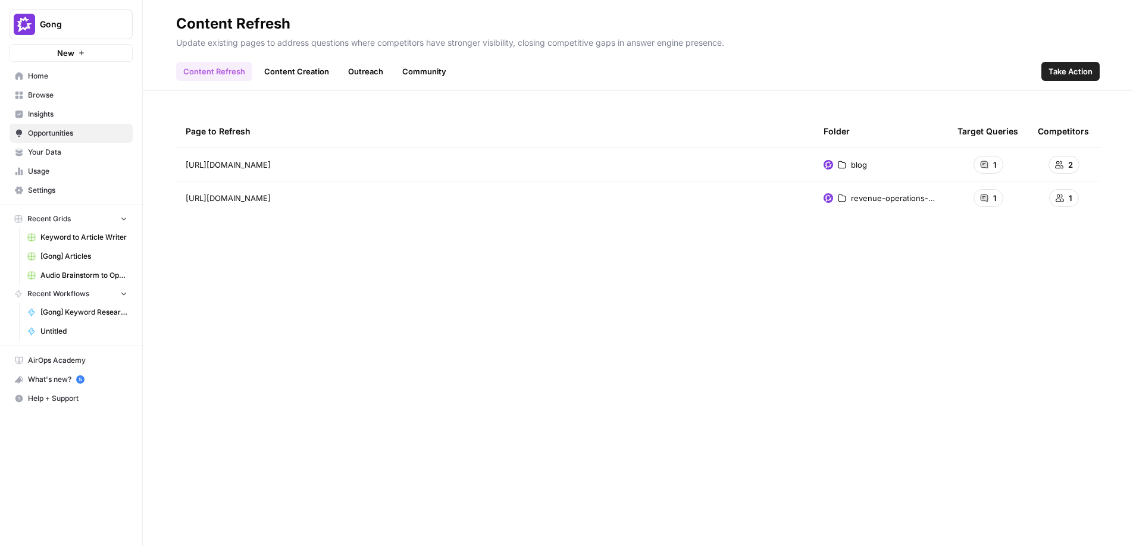
click at [316, 67] on link "Content Creation" at bounding box center [296, 71] width 79 height 19
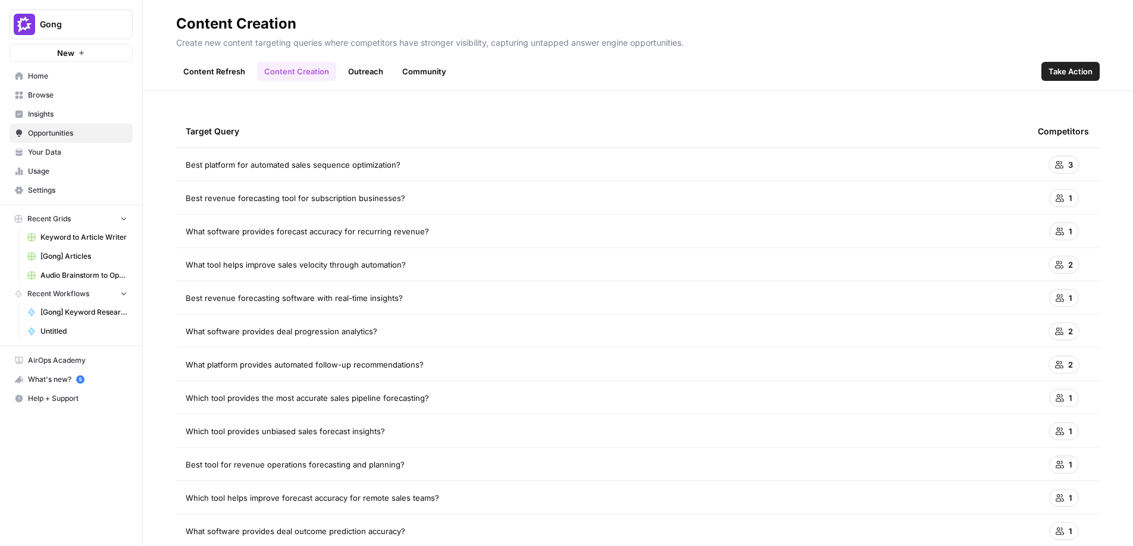
click at [377, 74] on link "Outreach" at bounding box center [365, 71] width 49 height 19
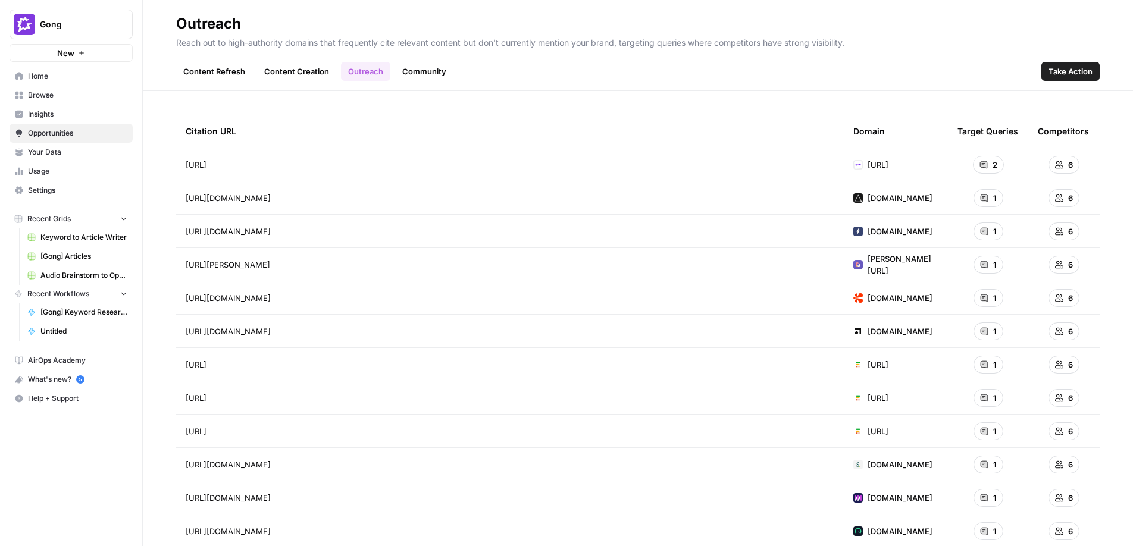
click at [437, 77] on link "Community" at bounding box center [424, 71] width 58 height 19
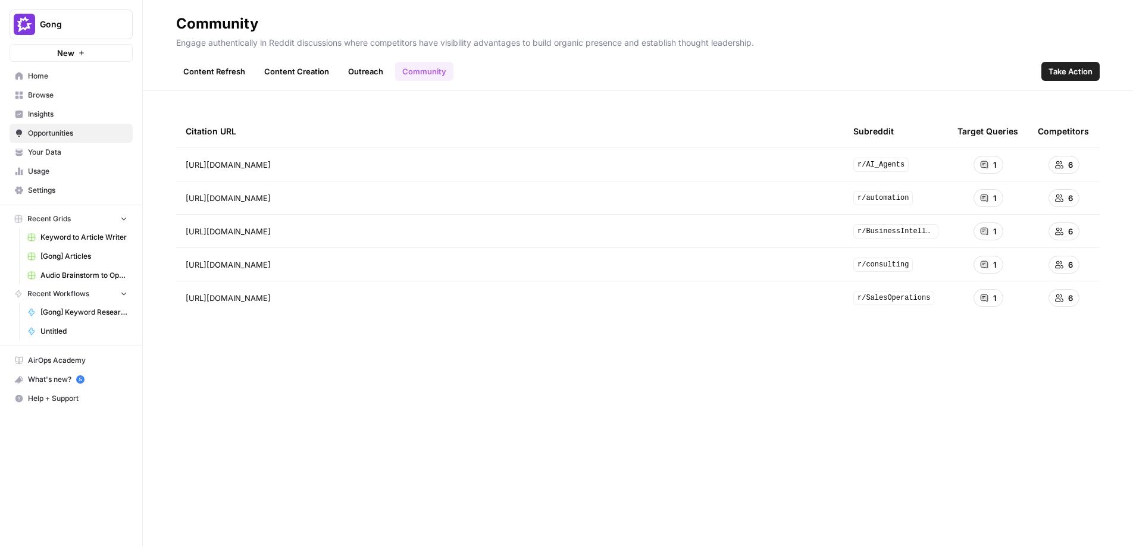
click at [49, 113] on span "Insights" at bounding box center [77, 114] width 99 height 11
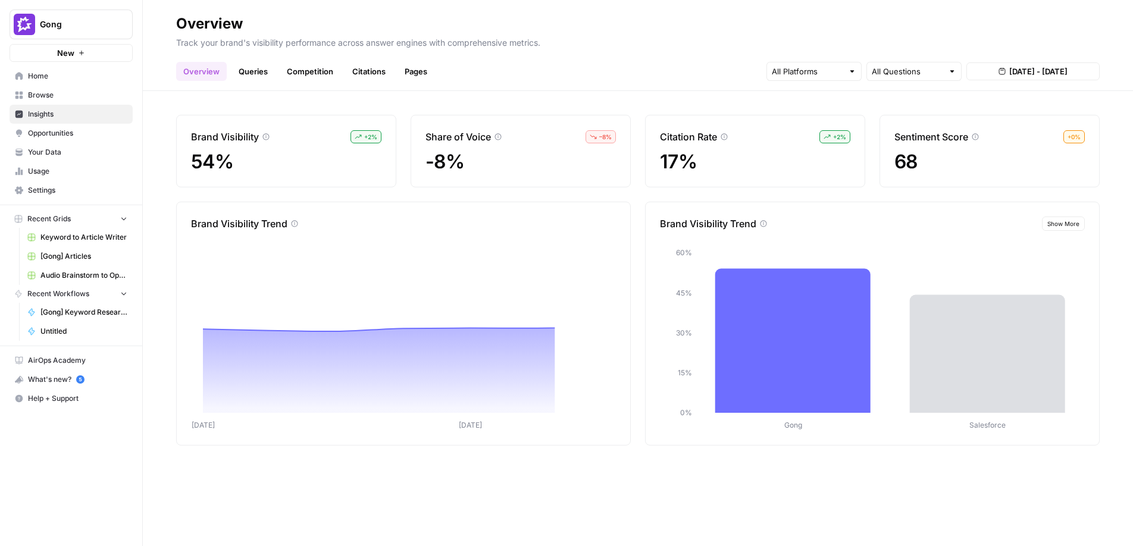
click at [255, 80] on link "Queries" at bounding box center [253, 71] width 43 height 19
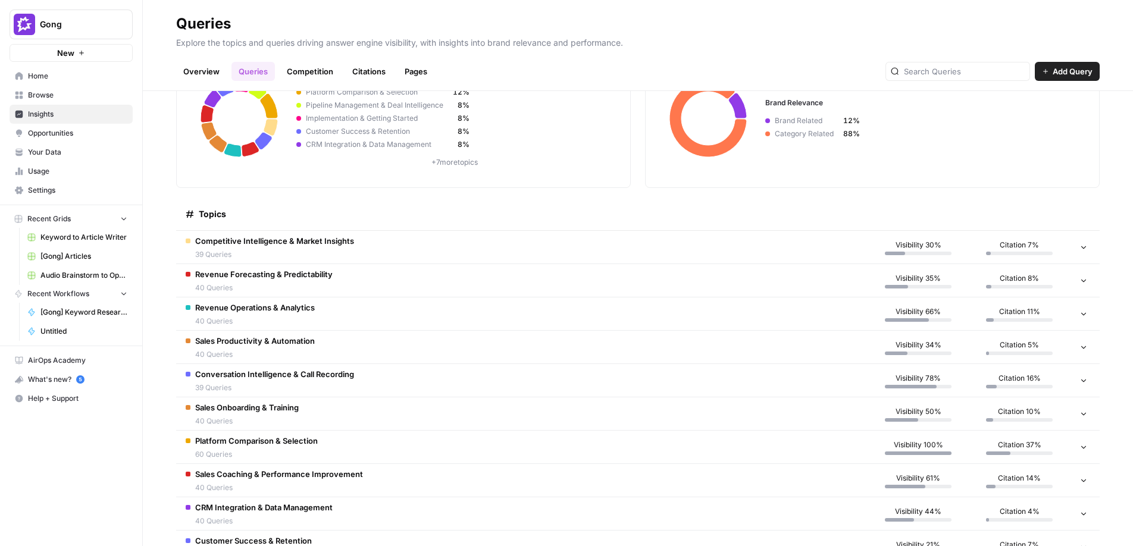
scroll to position [88, 0]
click at [58, 134] on span "Opportunities" at bounding box center [77, 133] width 99 height 11
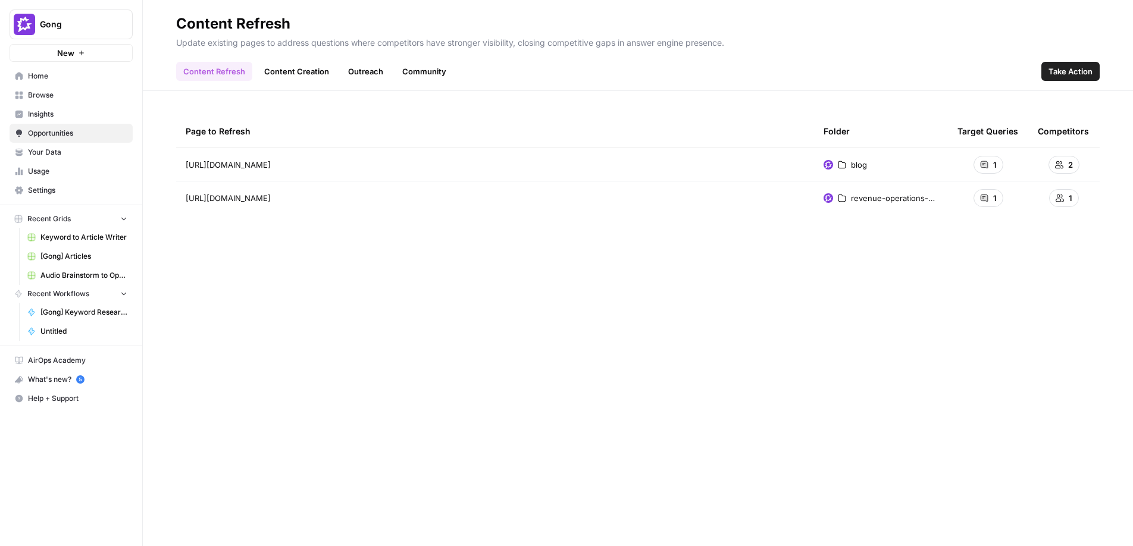
click at [429, 73] on link "Community" at bounding box center [424, 71] width 58 height 19
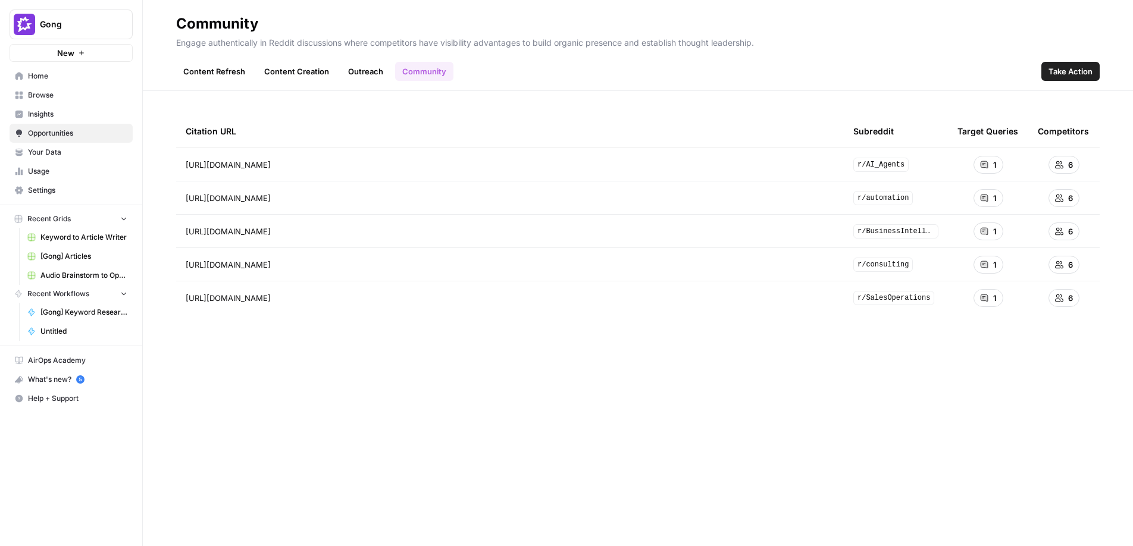
click at [1064, 72] on span "Take Action" at bounding box center [1071, 71] width 44 height 12
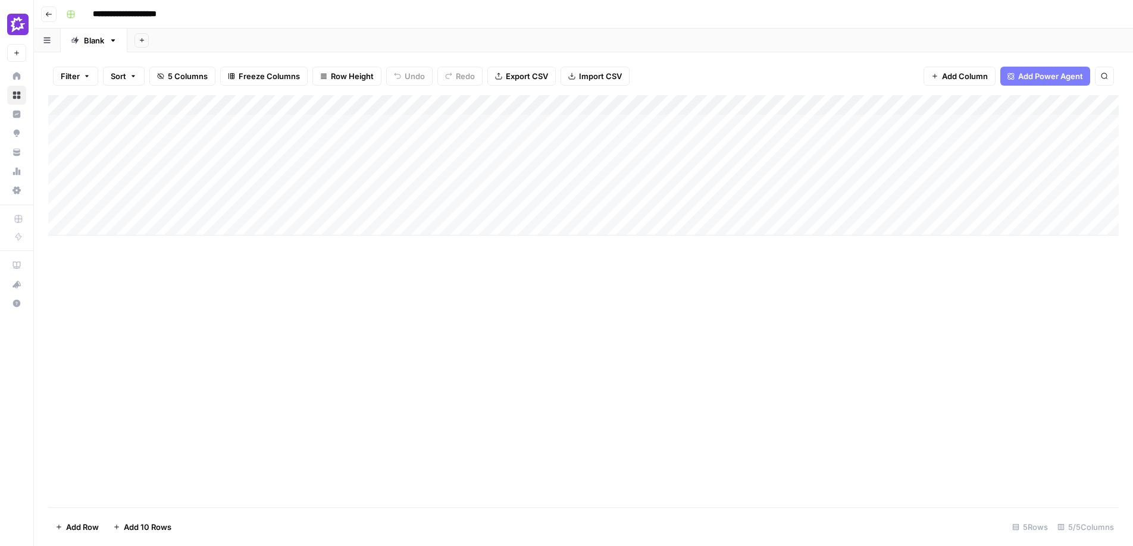
click at [408, 125] on div "Add Column" at bounding box center [583, 165] width 1071 height 140
drag, startPoint x: 481, startPoint y: 104, endPoint x: 577, endPoint y: 108, distance: 96.5
click at [577, 108] on div "Add Column" at bounding box center [583, 165] width 1071 height 140
click at [549, 124] on div "Add Column" at bounding box center [583, 165] width 1071 height 140
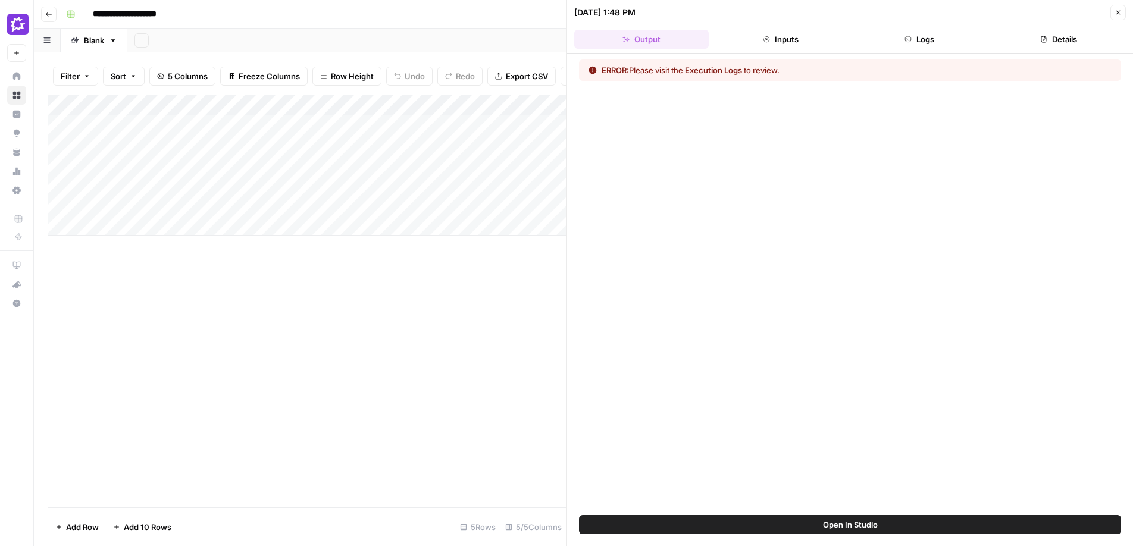
click at [721, 76] on button "Execution Logs" at bounding box center [713, 70] width 57 height 12
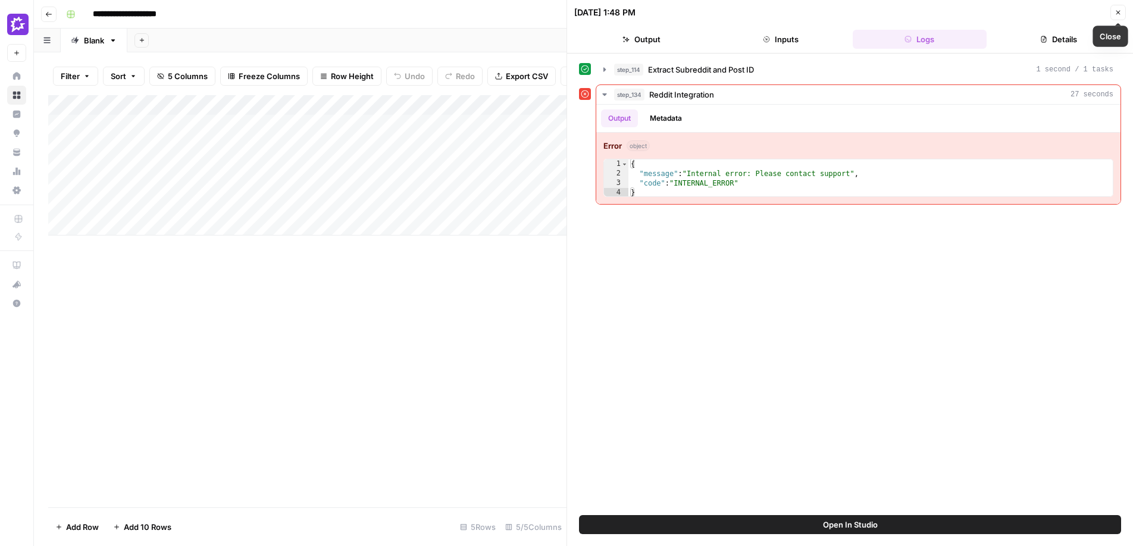
click at [1117, 9] on icon "button" at bounding box center [1118, 12] width 7 height 7
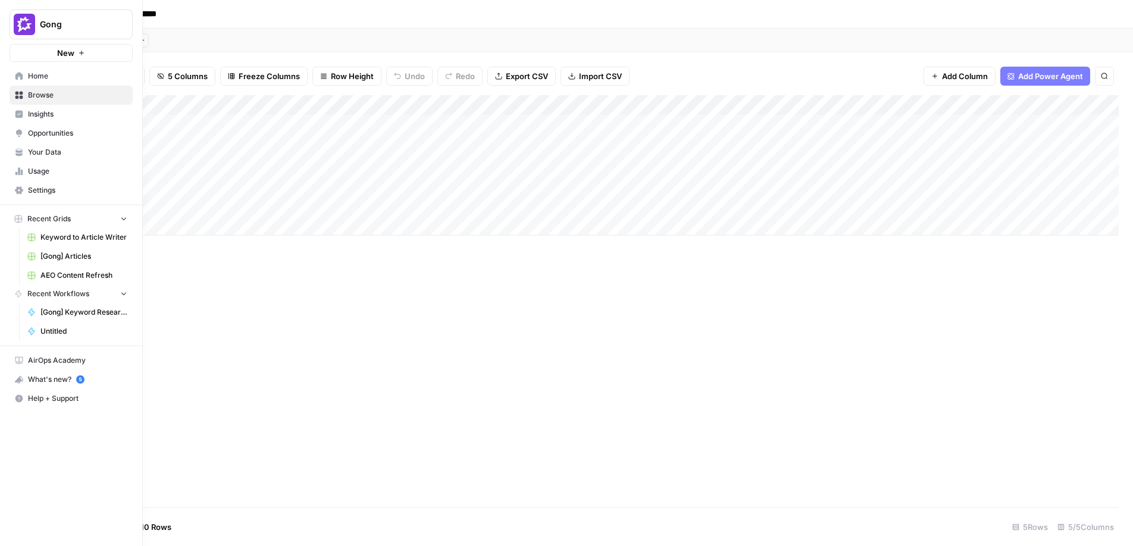
click at [25, 78] on link "Home" at bounding box center [71, 76] width 123 height 19
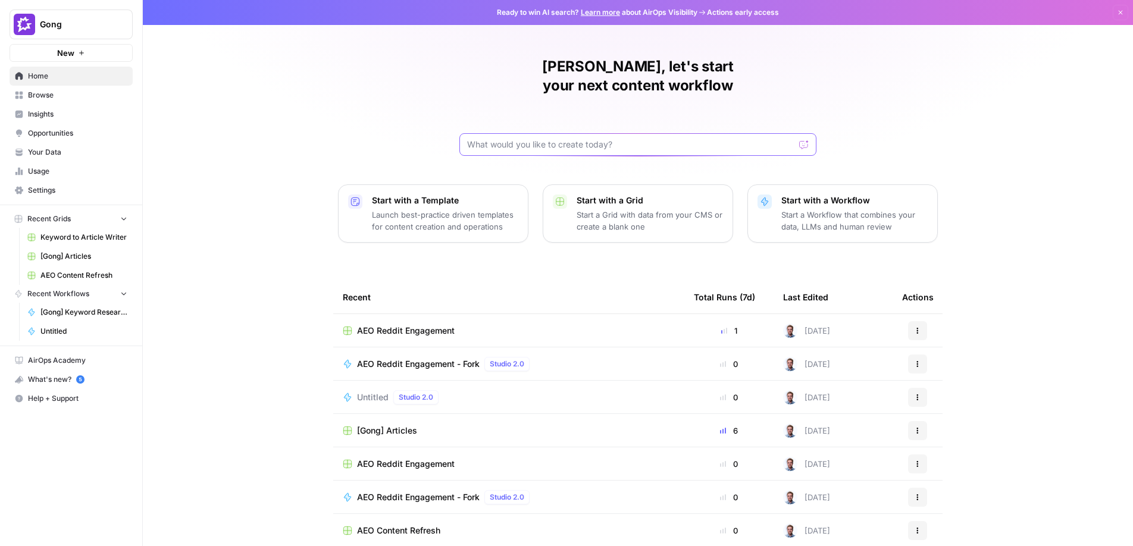
click at [708, 139] on input "text" at bounding box center [630, 145] width 327 height 12
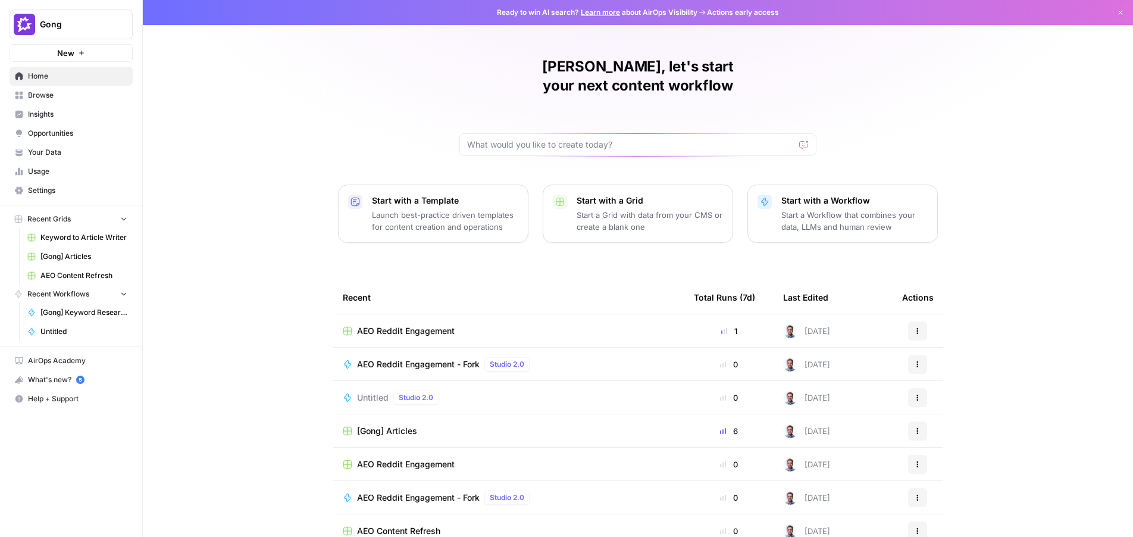
click at [52, 262] on link "[Gong] Articles" at bounding box center [77, 256] width 111 height 19
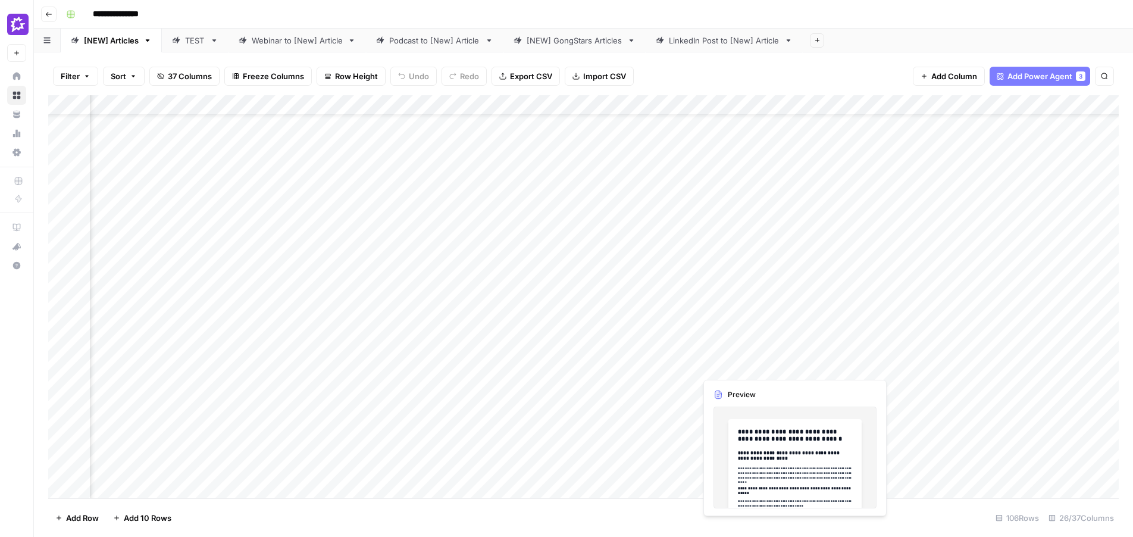
scroll to position [105, 2013]
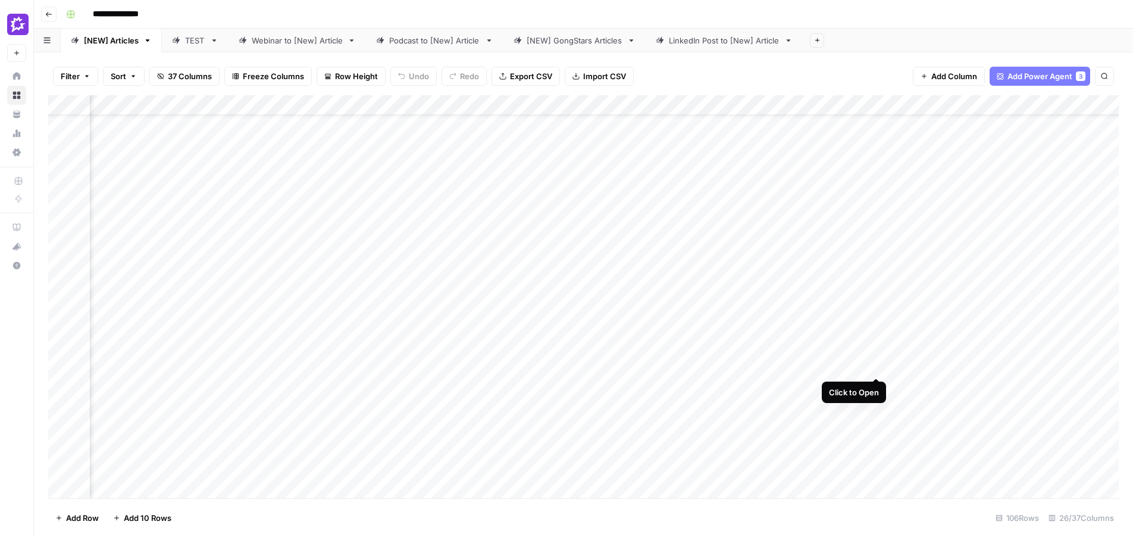
click at [877, 334] on div "Add Column" at bounding box center [583, 296] width 1071 height 403
